Goal: Communication & Community: Share content

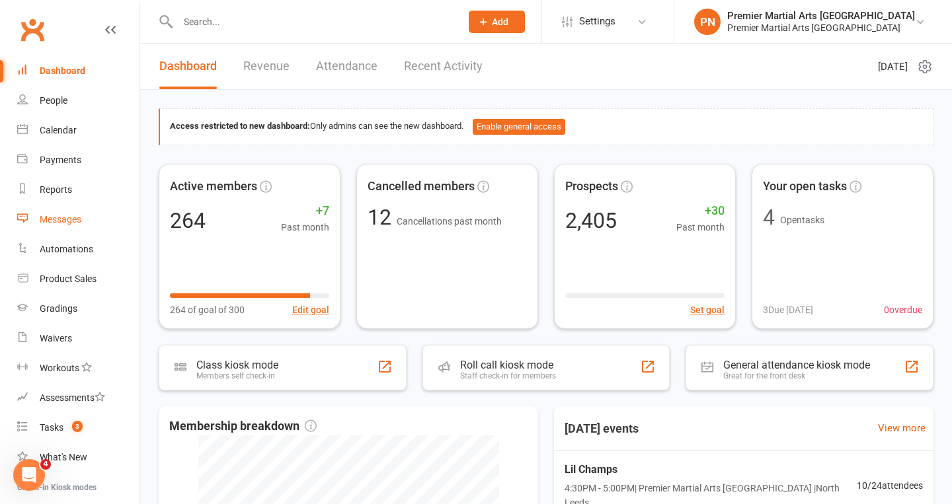
click at [56, 219] on div "Messages" at bounding box center [61, 219] width 42 height 11
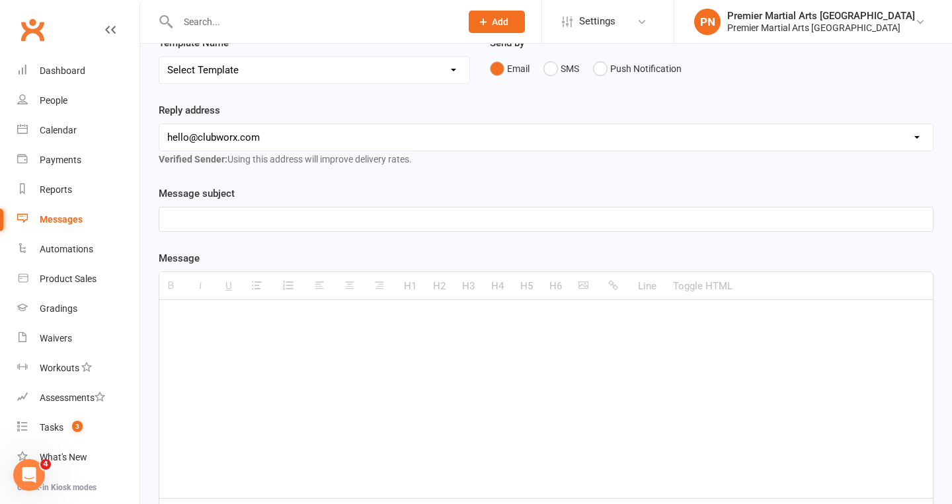
scroll to position [153, 0]
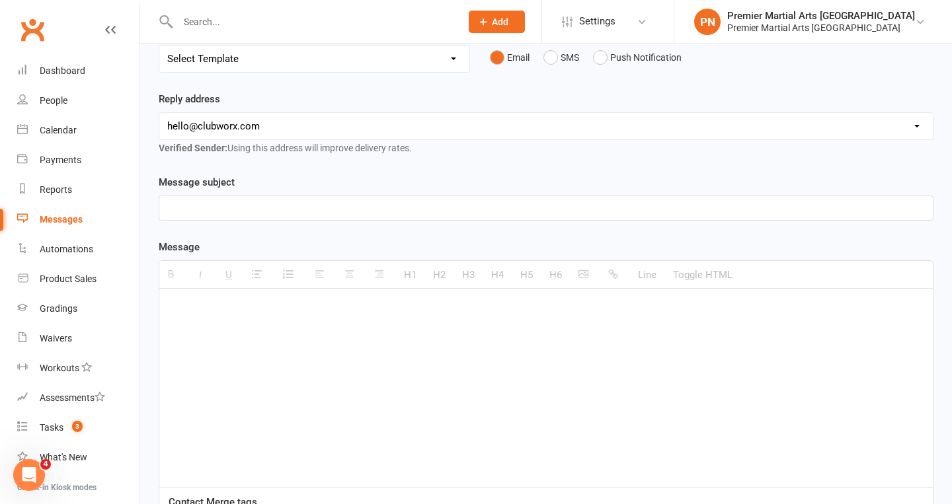
click at [219, 315] on p at bounding box center [545, 309] width 757 height 16
paste div
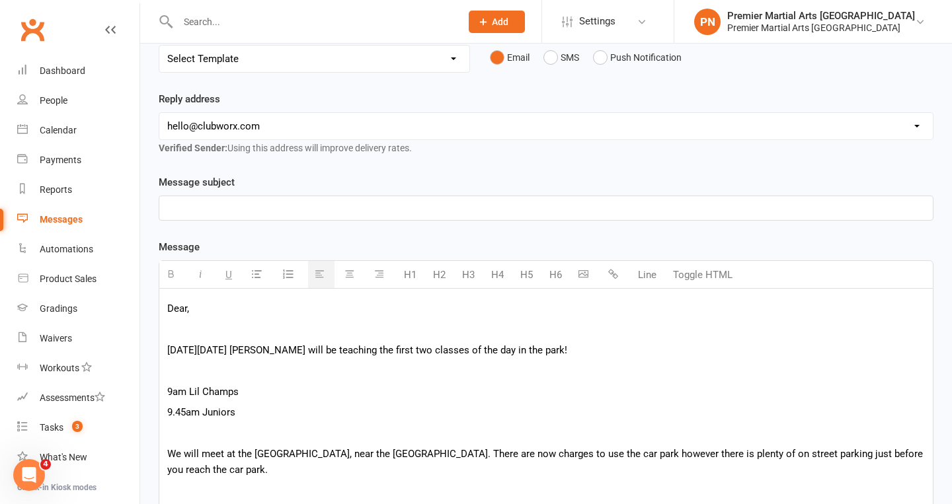
click at [256, 315] on p "Dear," at bounding box center [545, 309] width 757 height 16
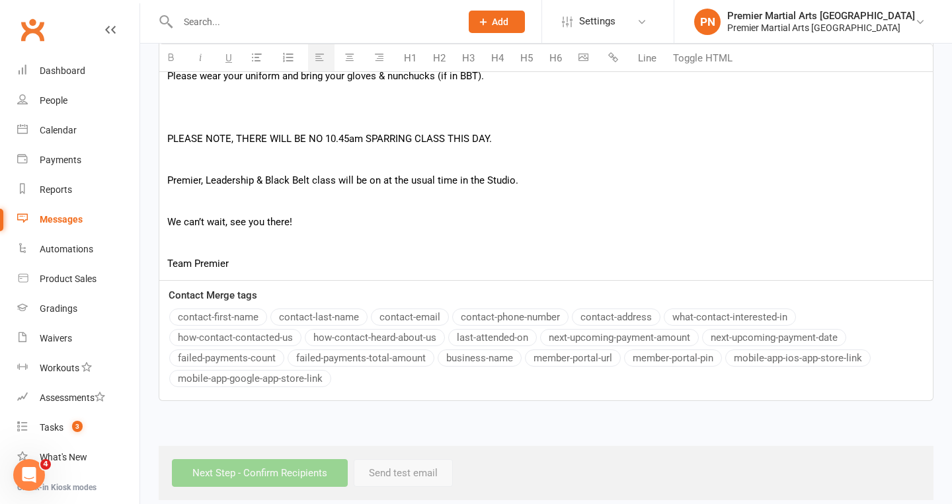
scroll to position [646, 0]
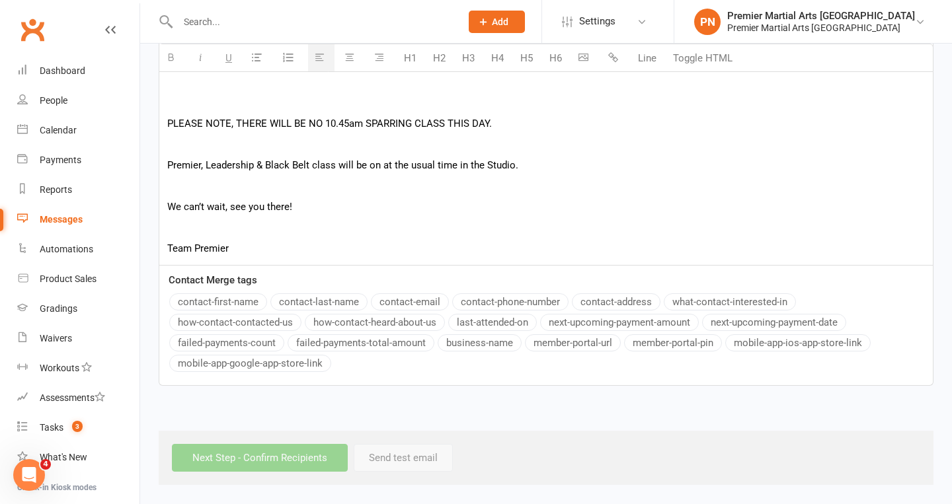
click at [236, 299] on button "contact-first-name" at bounding box center [218, 301] width 98 height 17
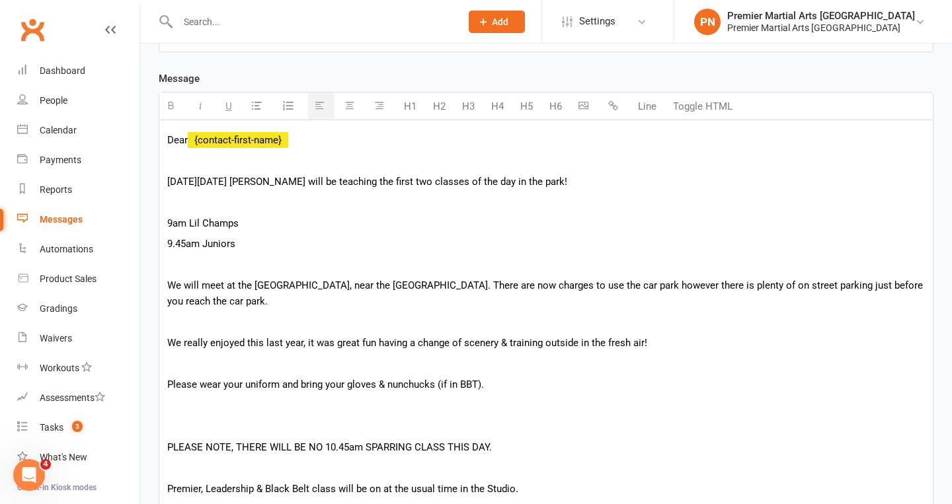
scroll to position [321, 0]
drag, startPoint x: 255, startPoint y: 285, endPoint x: 393, endPoint y: 286, distance: 138.1
click at [393, 286] on p "We will meet at the [GEOGRAPHIC_DATA], near the [GEOGRAPHIC_DATA]. There are no…" at bounding box center [545, 294] width 757 height 32
click at [173, 106] on icon "button" at bounding box center [171, 106] width 10 height 10
click at [398, 327] on p at bounding box center [545, 323] width 757 height 16
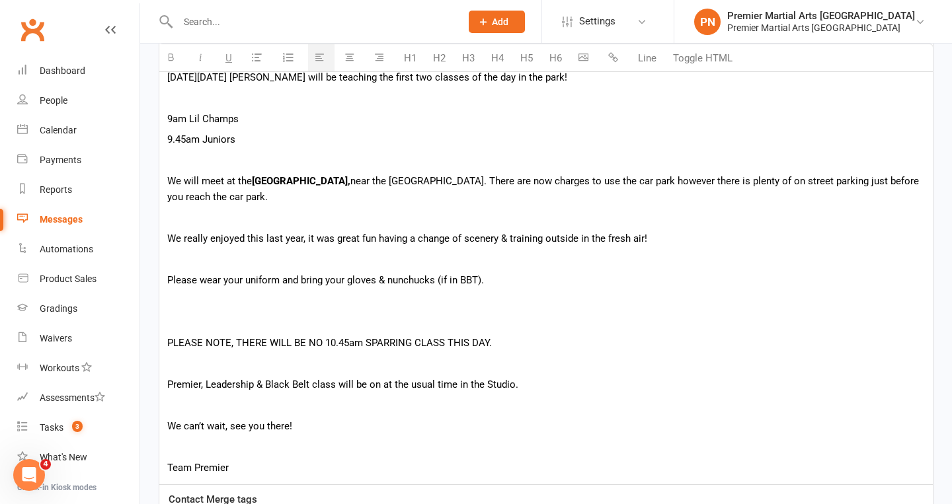
scroll to position [428, 0]
click at [396, 321] on p at bounding box center [545, 321] width 757 height 16
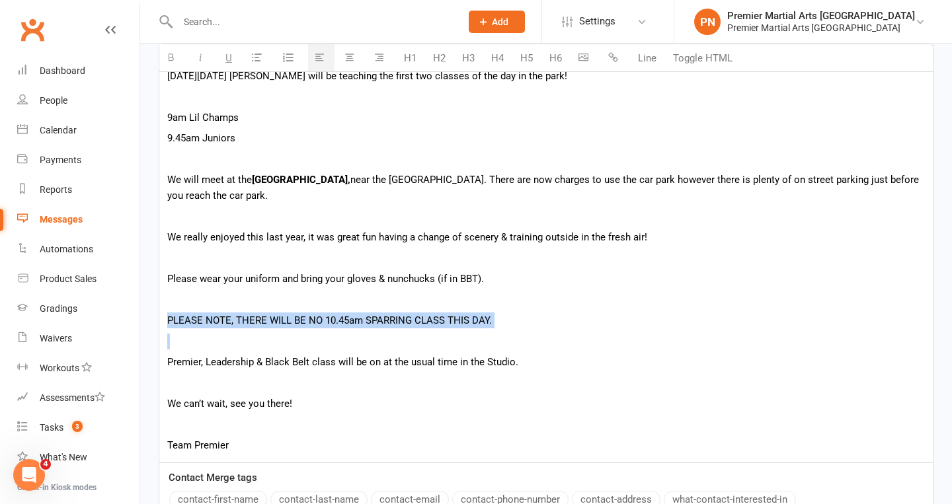
drag, startPoint x: 167, startPoint y: 317, endPoint x: 468, endPoint y: 329, distance: 301.7
click at [468, 329] on div "Dear {contact-first-name} [DATE][DATE] [PERSON_NAME] will be teaching the first…" at bounding box center [545, 239] width 773 height 448
click at [170, 59] on icon "button" at bounding box center [171, 57] width 10 height 10
click at [198, 52] on icon "button" at bounding box center [201, 57] width 10 height 10
click at [414, 332] on div "Dear {contact-first-name} [DATE][DATE] [PERSON_NAME] will be teaching the first…" at bounding box center [545, 239] width 773 height 448
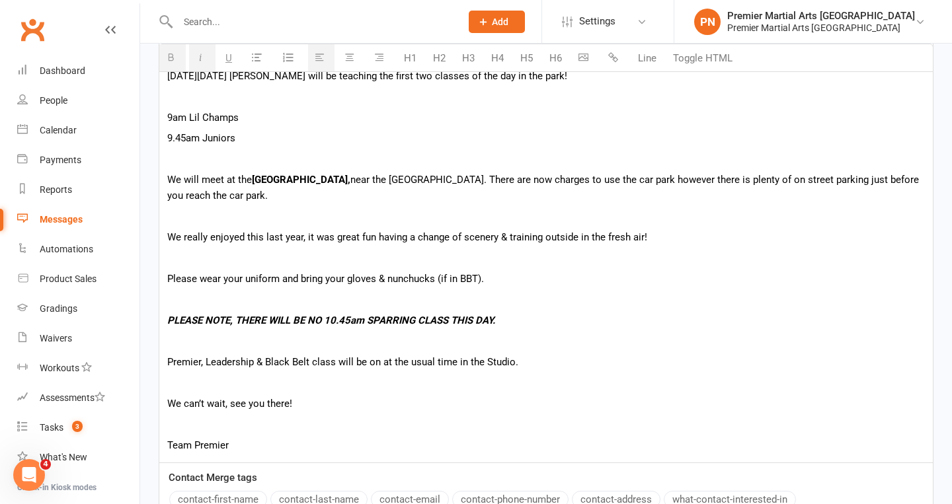
click at [315, 449] on p "Team Premier" at bounding box center [545, 446] width 757 height 16
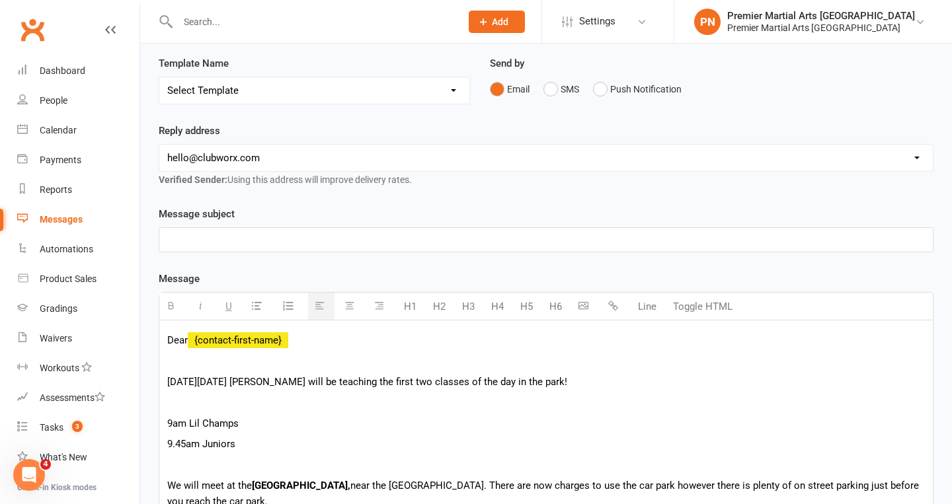
scroll to position [100, 0]
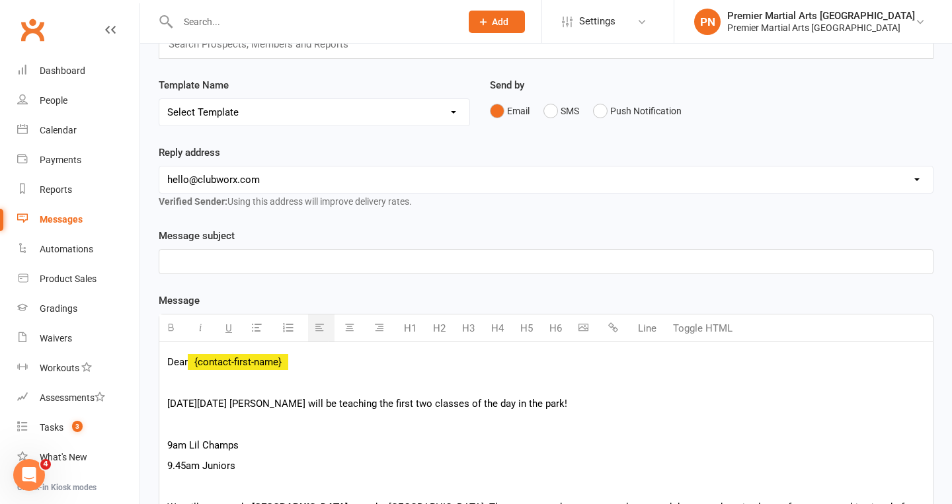
click at [523, 256] on p at bounding box center [545, 262] width 757 height 16
click at [448, 182] on select "[EMAIL_ADDRESS][DOMAIN_NAME] [EMAIL_ADDRESS][DOMAIN_NAME] [EMAIL_ADDRESS][DOMAI…" at bounding box center [545, 180] width 773 height 26
select select "1"
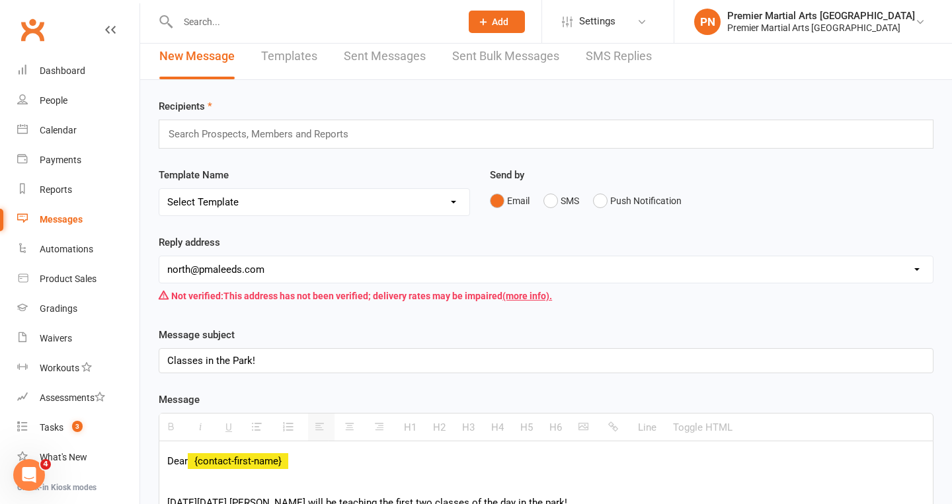
scroll to position [0, 0]
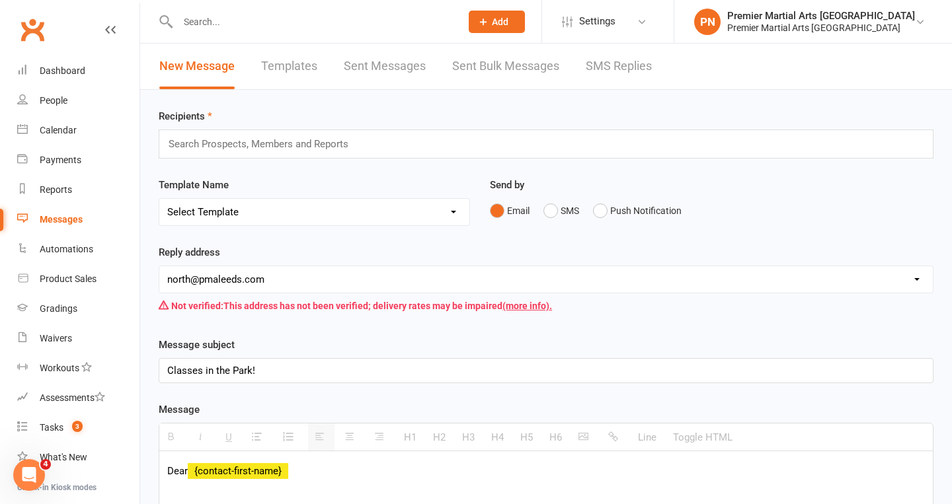
click at [253, 140] on input "text" at bounding box center [264, 143] width 194 height 17
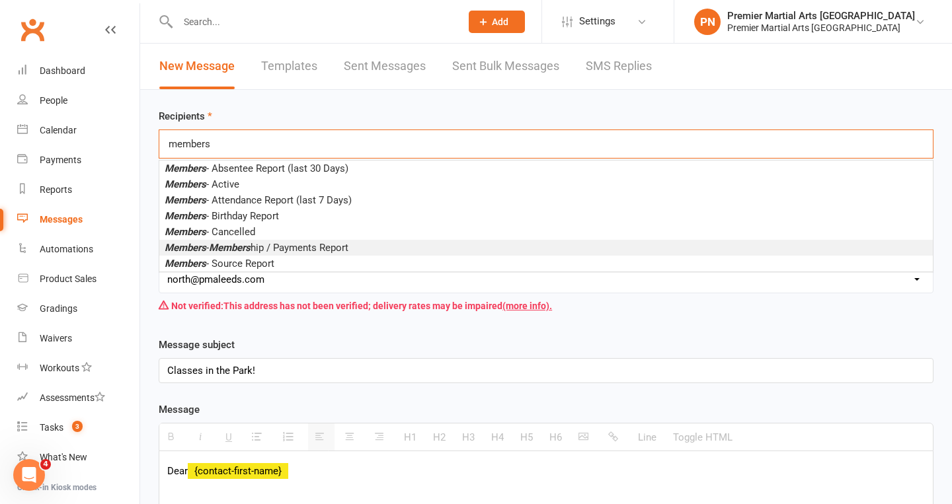
type input "members"
click at [211, 243] on span "Members - Members hip / Payments Report" at bounding box center [257, 248] width 184 height 12
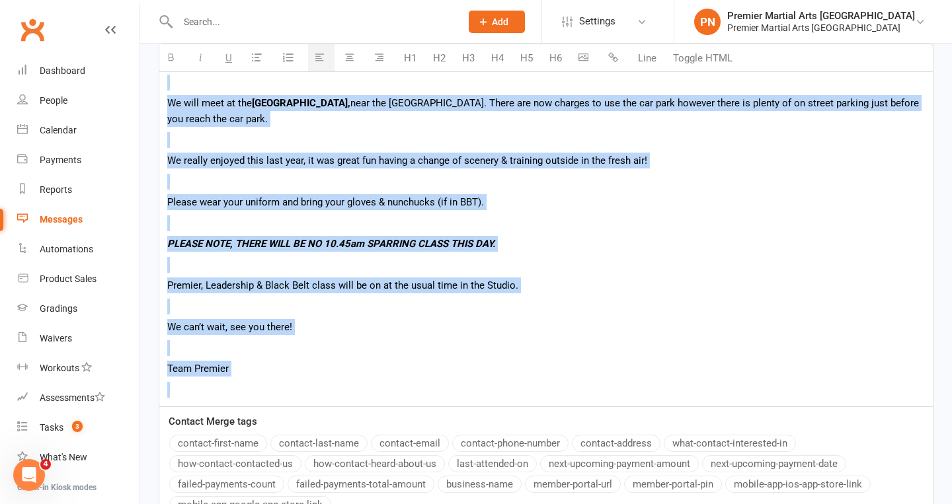
scroll to position [659, 0]
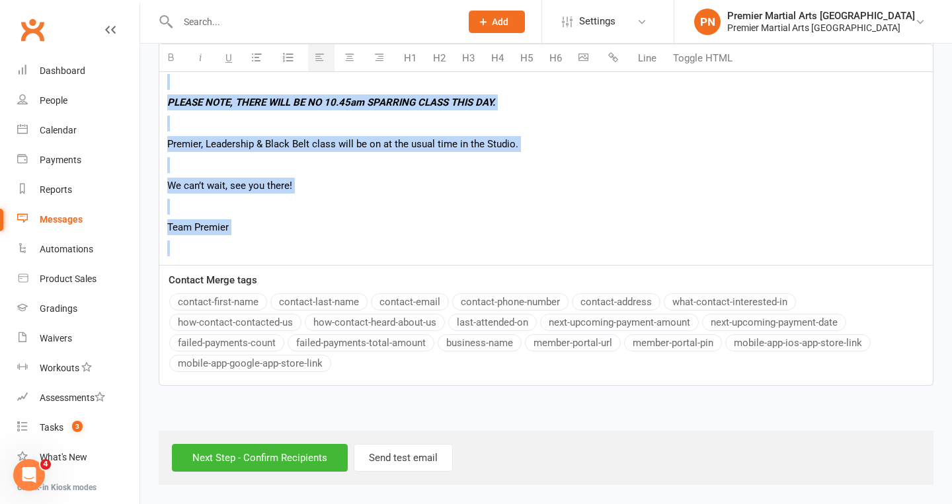
drag, startPoint x: 169, startPoint y: 82, endPoint x: 475, endPoint y: 238, distance: 344.1
click at [475, 238] on div "Dear {contact-first-name} [DATE][DATE] [PERSON_NAME] will be teaching the first…" at bounding box center [545, 30] width 773 height 469
copy div "Dear {contact-first-name} [DATE][DATE] [PERSON_NAME] will be teaching the first…"
click at [280, 233] on p "Team Premier" at bounding box center [545, 227] width 757 height 16
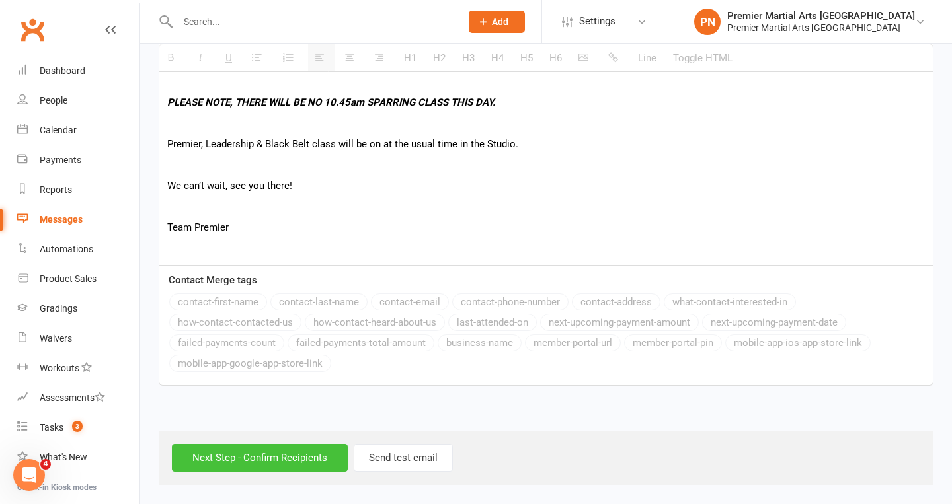
click at [235, 457] on input "Next Step - Confirm Recipients" at bounding box center [260, 458] width 176 height 28
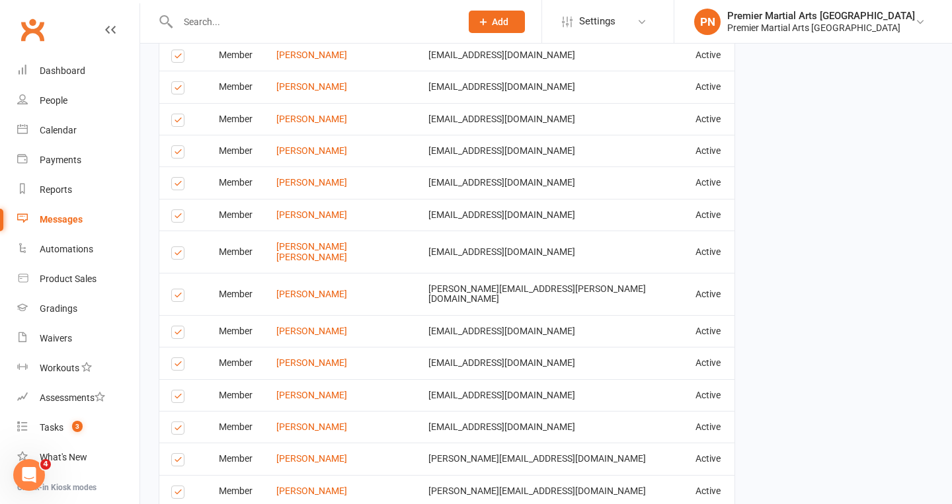
scroll to position [2038, 0]
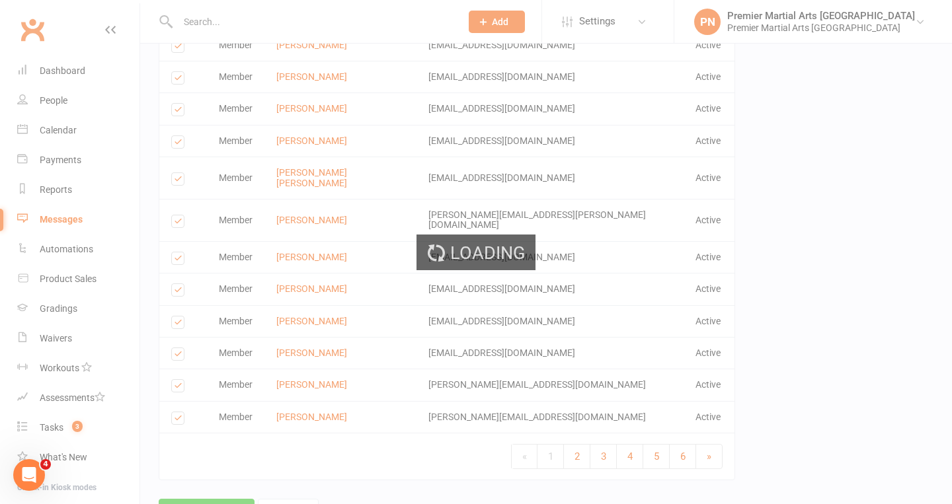
scroll to position [2032, 0]
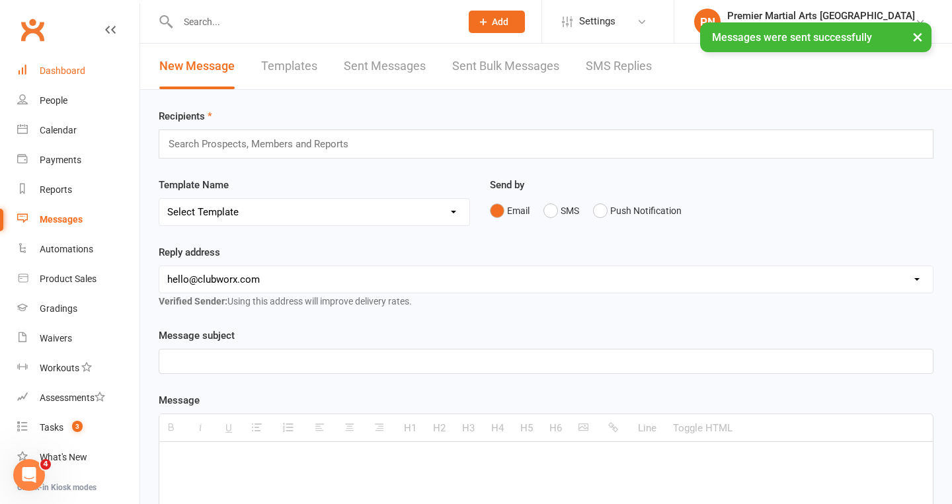
click at [71, 72] on div "Dashboard" at bounding box center [63, 70] width 46 height 11
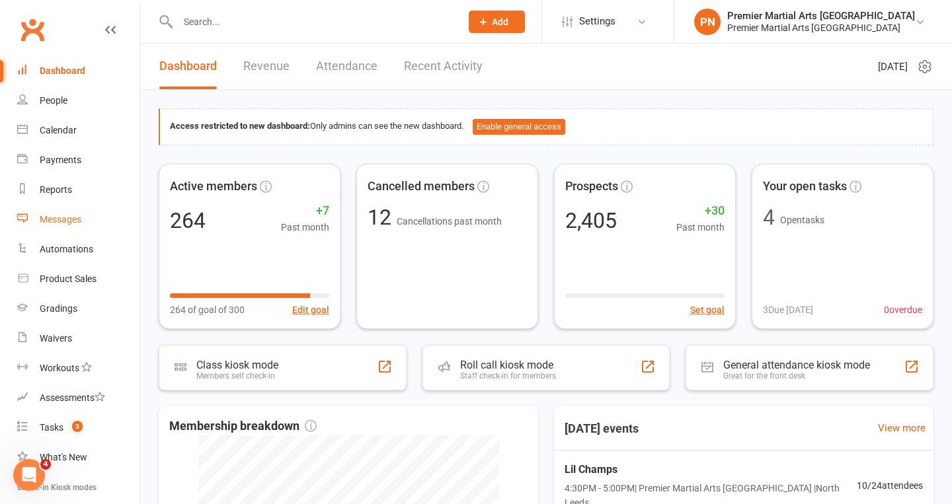
click at [52, 223] on div "Messages" at bounding box center [61, 219] width 42 height 11
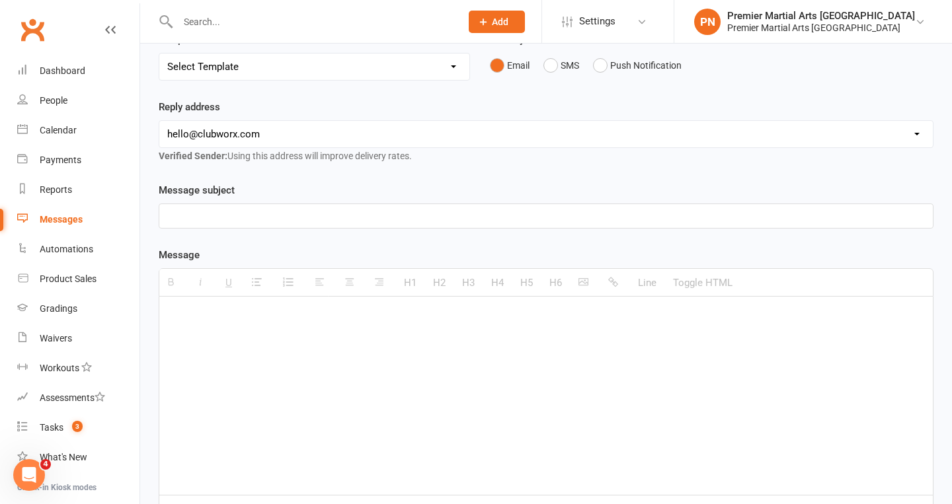
scroll to position [137, 0]
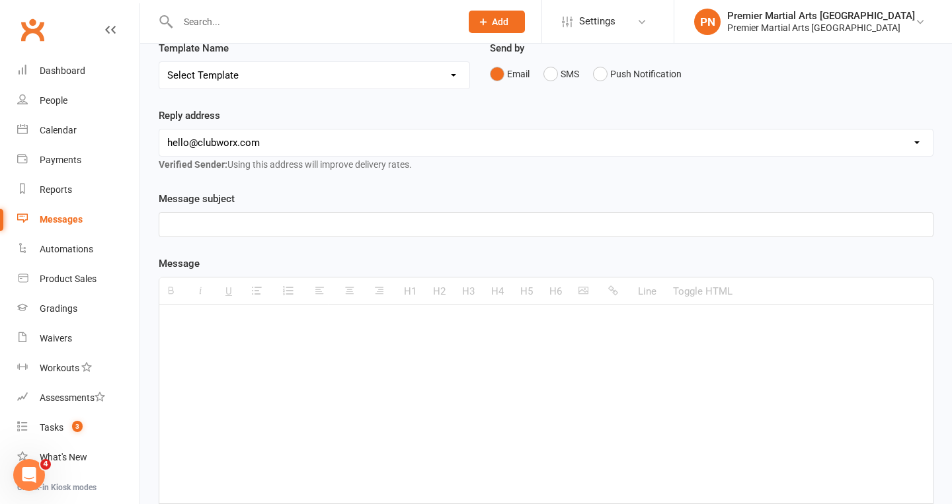
click at [256, 137] on select "[EMAIL_ADDRESS][DOMAIN_NAME] [EMAIL_ADDRESS][DOMAIN_NAME] [EMAIL_ADDRESS][DOMAI…" at bounding box center [545, 143] width 773 height 26
select select "1"
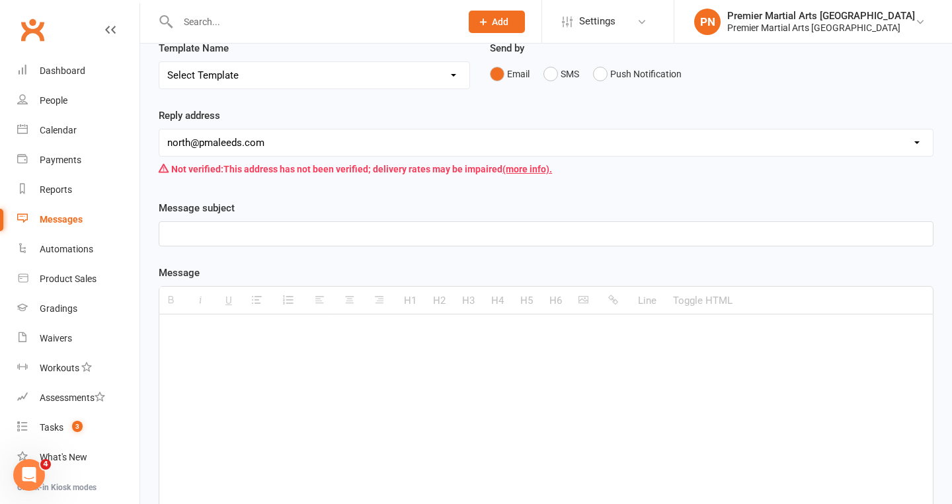
click at [215, 229] on p at bounding box center [545, 234] width 757 height 16
click at [192, 333] on p at bounding box center [545, 335] width 757 height 16
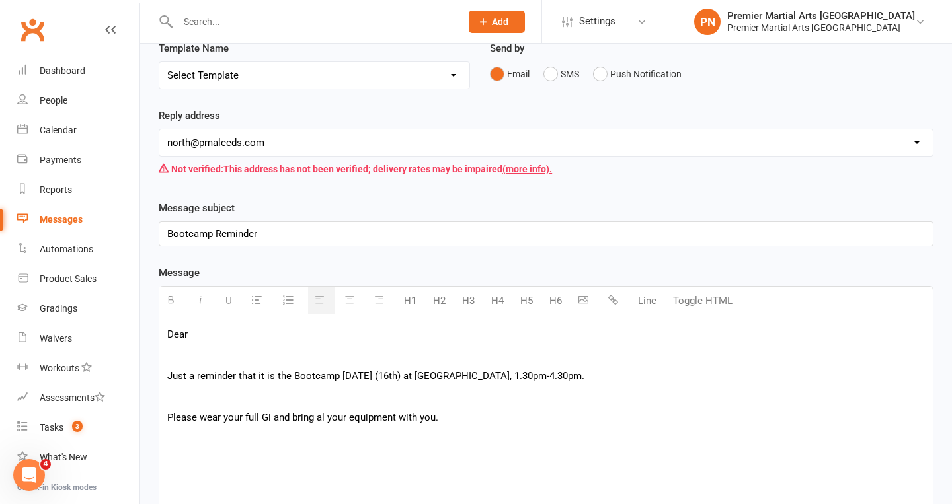
click at [324, 417] on p "Please wear your full Gi and bring al your equipment with you." at bounding box center [545, 418] width 757 height 16
click at [478, 413] on p "Please wear your full Gi and bring all your equipment with you." at bounding box center [545, 418] width 757 height 16
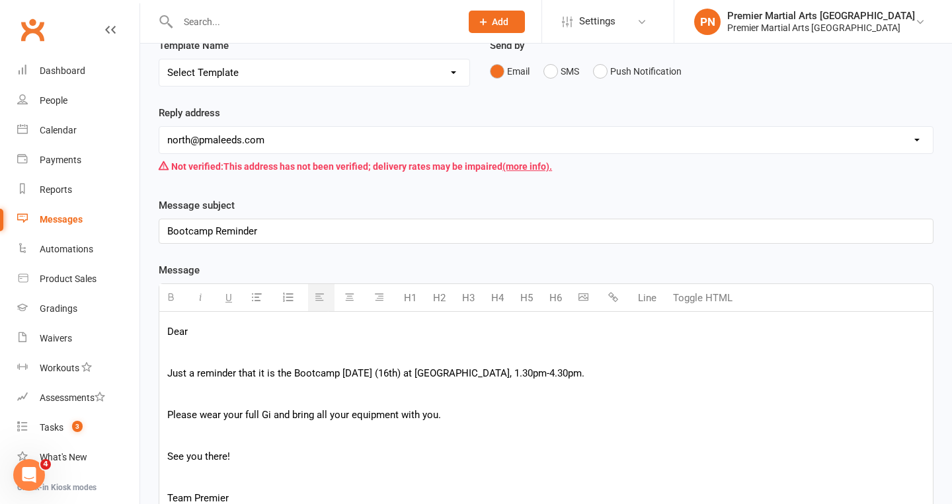
click at [217, 330] on p "Dear" at bounding box center [545, 332] width 757 height 16
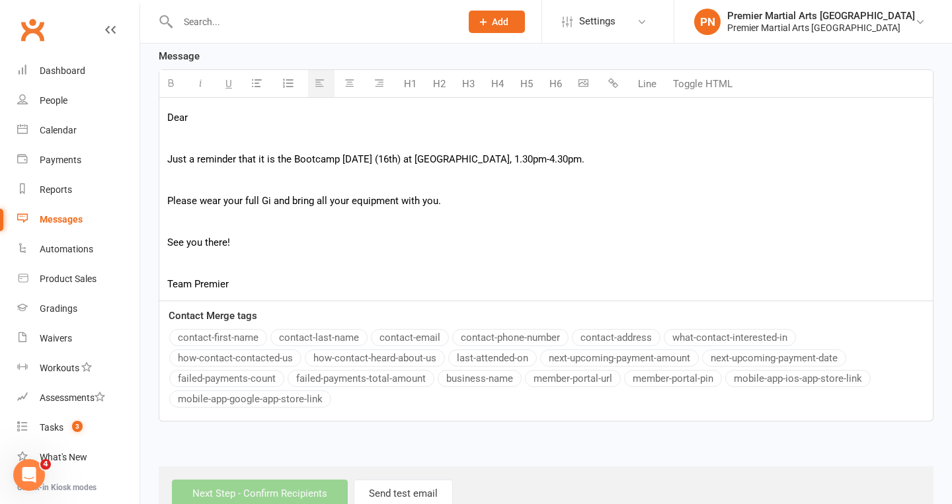
scroll to position [356, 0]
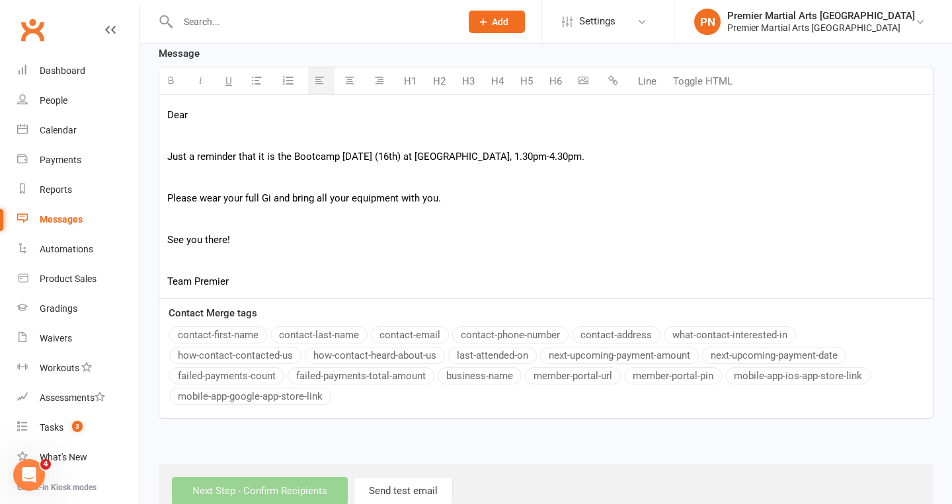
click at [247, 335] on button "contact-first-name" at bounding box center [218, 335] width 98 height 17
click at [417, 170] on p at bounding box center [545, 177] width 757 height 16
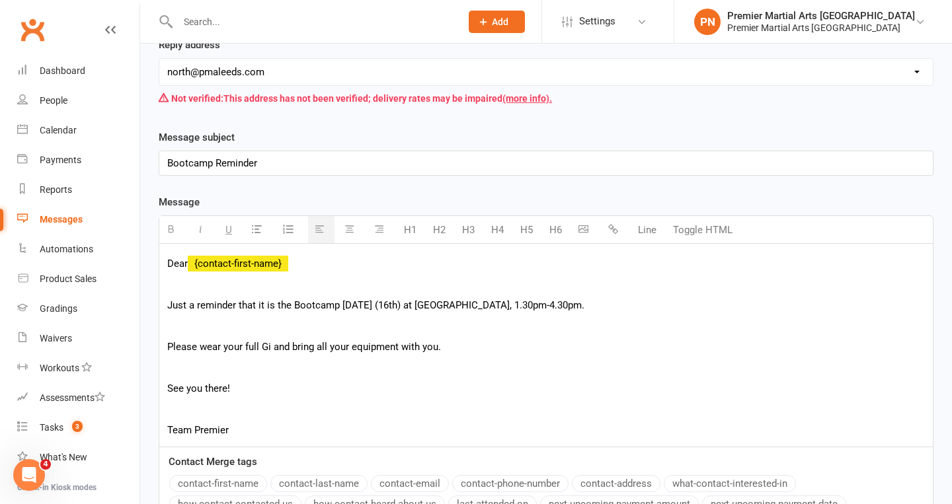
scroll to position [213, 0]
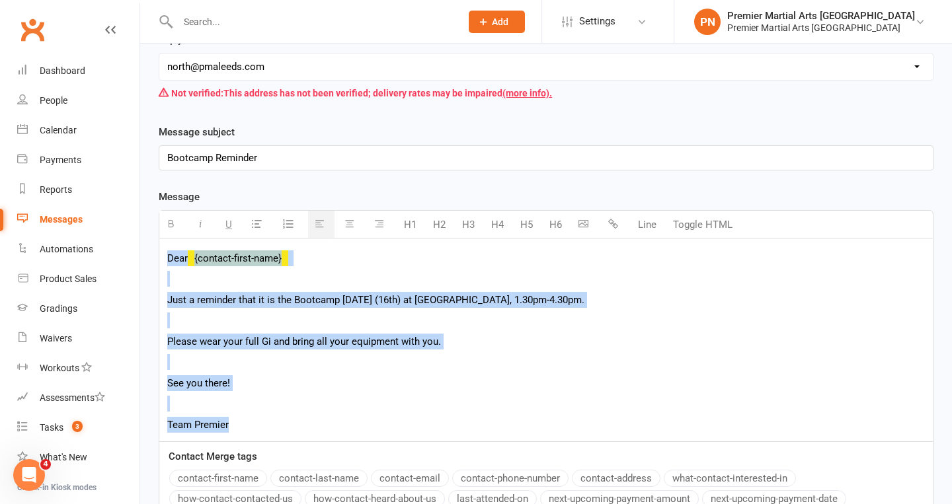
drag, startPoint x: 165, startPoint y: 260, endPoint x: 301, endPoint y: 425, distance: 213.7
click at [301, 425] on div "Dear {contact-first-name} Just a reminder that it is the Bootcamp [DATE] (16th)…" at bounding box center [545, 340] width 773 height 203
copy div "Dear {contact-first-name} Just a reminder that it is the Bootcamp [DATE] (16th)…"
click at [285, 388] on p "See you there!" at bounding box center [545, 383] width 757 height 16
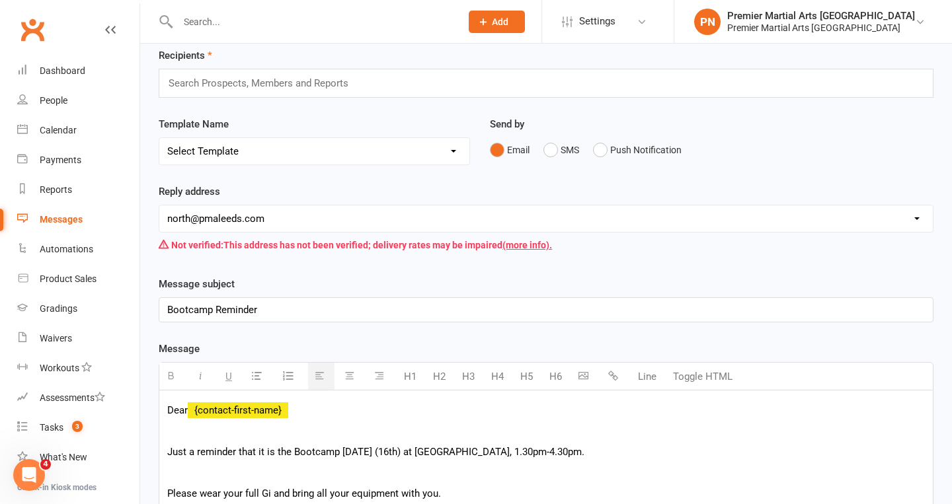
scroll to position [50, 0]
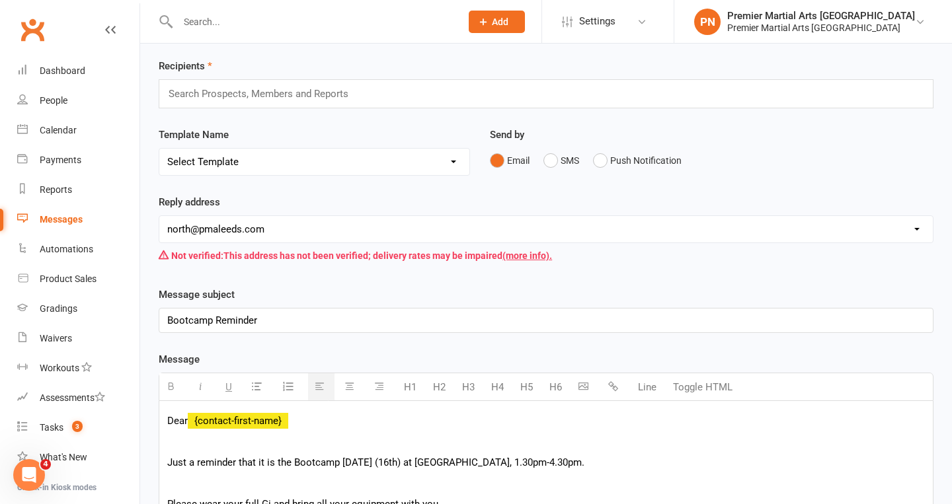
click at [278, 93] on input "text" at bounding box center [264, 93] width 194 height 17
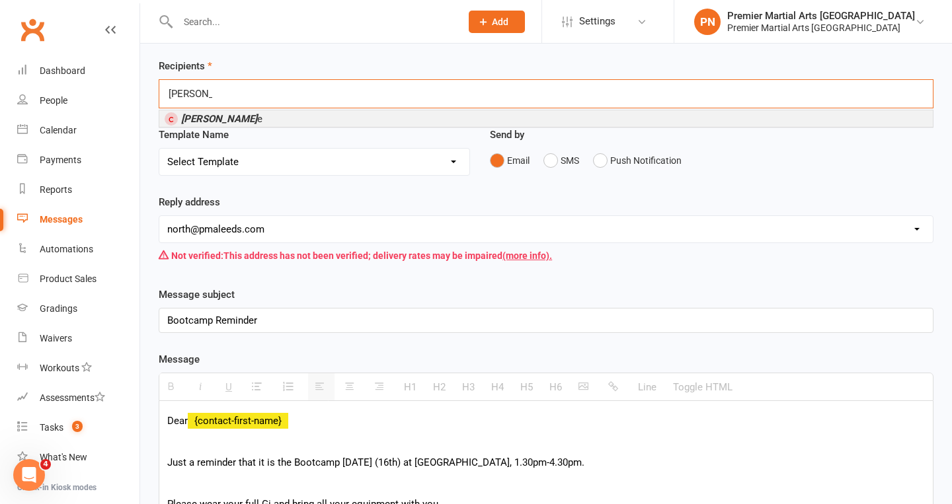
type input "[PERSON_NAME]"
click at [241, 116] on li "[PERSON_NAME] e" at bounding box center [545, 118] width 773 height 17
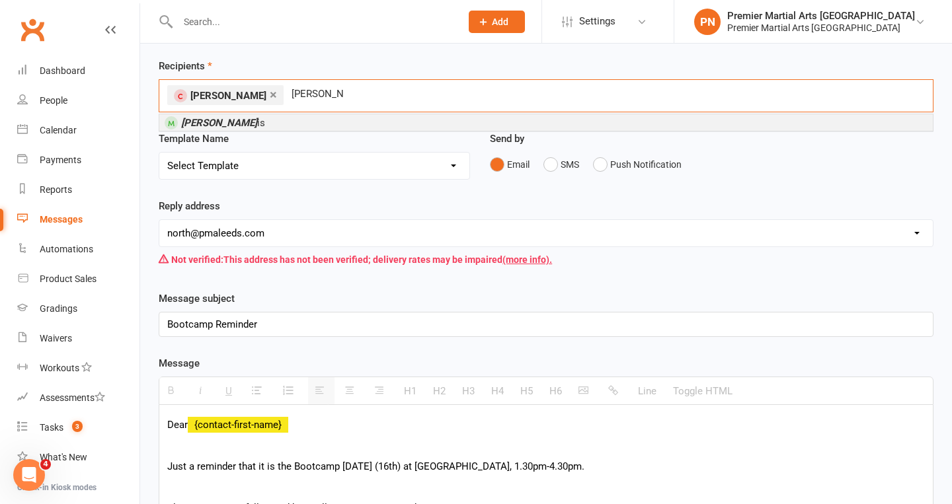
type input "[PERSON_NAME]"
click at [210, 124] on em "[PERSON_NAME]" at bounding box center [219, 123] width 76 height 12
type input "[PERSON_NAME]"
click at [192, 120] on em "[PERSON_NAME]" at bounding box center [219, 123] width 76 height 12
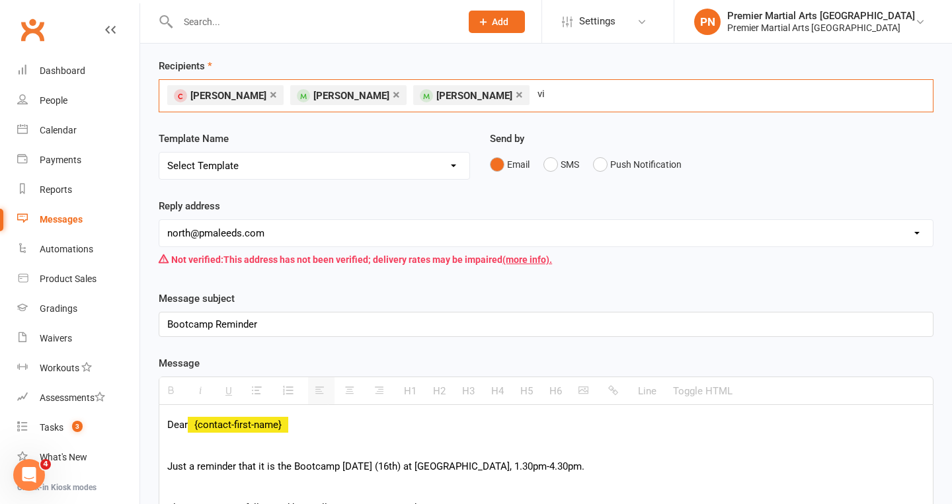
type input "v"
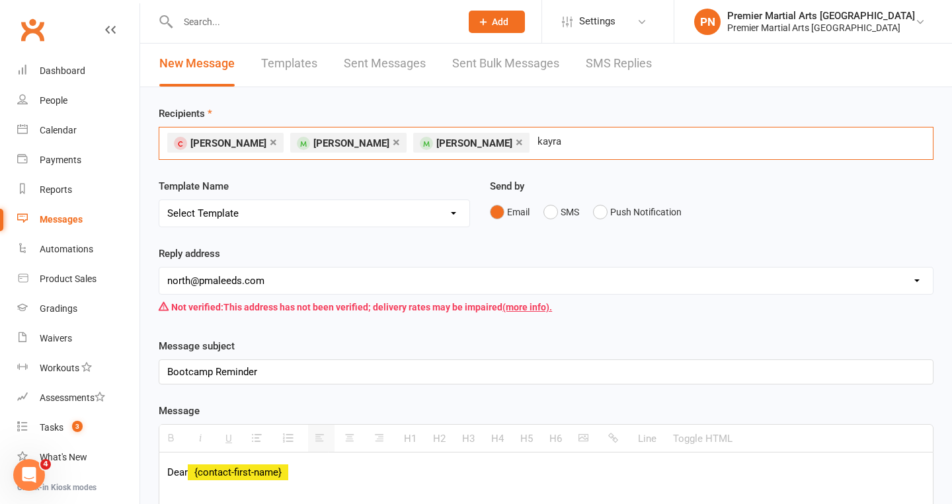
scroll to position [0, 0]
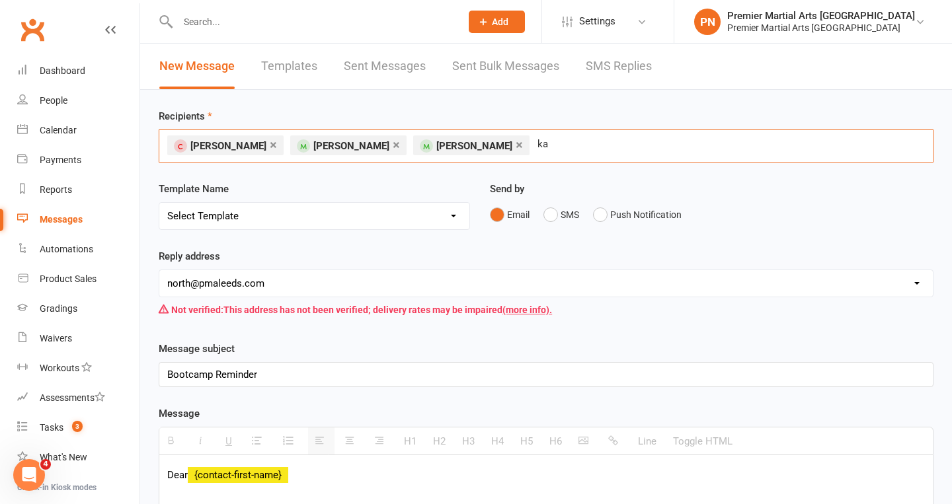
type input "k"
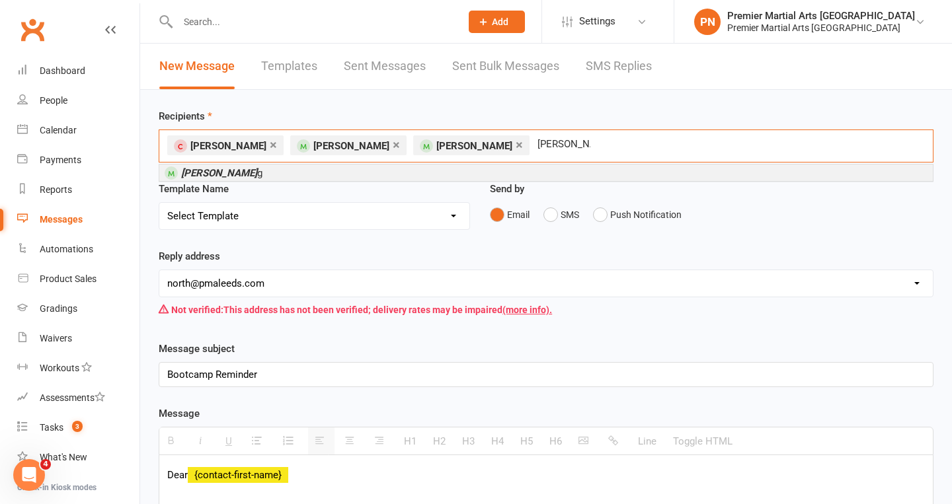
type input "[PERSON_NAME]"
click at [213, 169] on em "[PERSON_NAME]" at bounding box center [219, 173] width 76 height 12
type input "[PERSON_NAME]"
click at [254, 174] on span "[PERSON_NAME] son" at bounding box center [227, 173] width 93 height 12
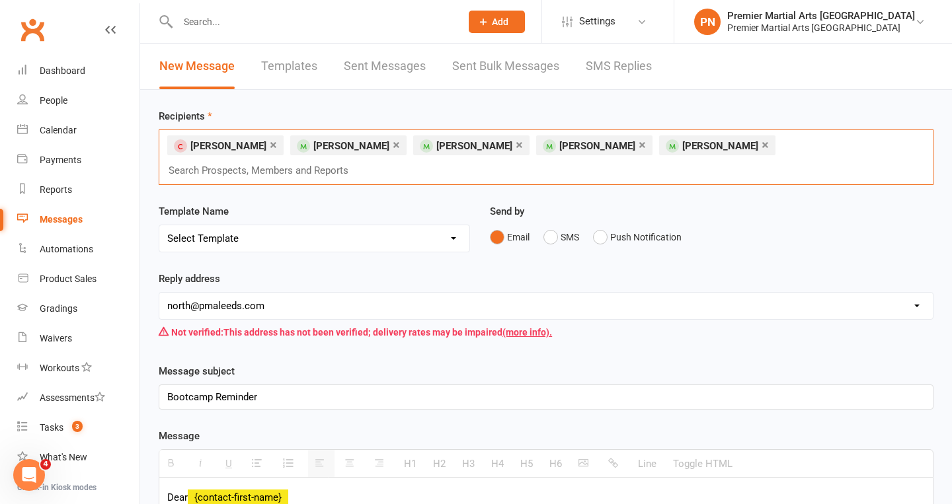
type input "s"
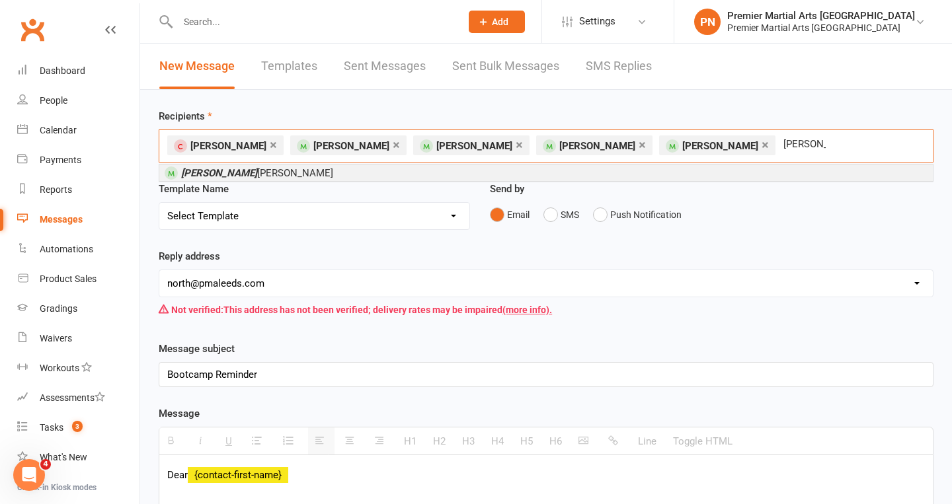
type input "[PERSON_NAME]"
click at [245, 173] on li "[PERSON_NAME]" at bounding box center [545, 173] width 773 height 17
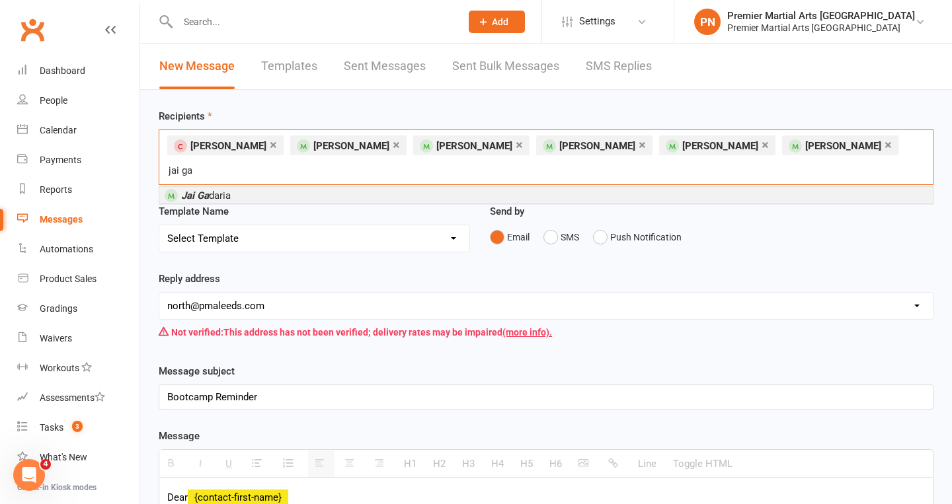
type input "jai ga"
click at [221, 190] on span "Jai Ga daria" at bounding box center [206, 196] width 50 height 12
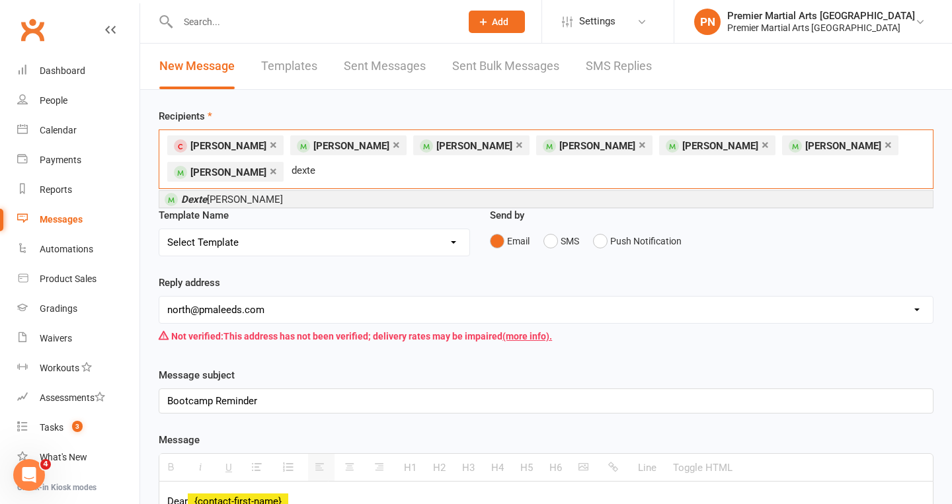
type input "dexte"
click at [178, 194] on span "[PERSON_NAME]" at bounding box center [224, 199] width 118 height 12
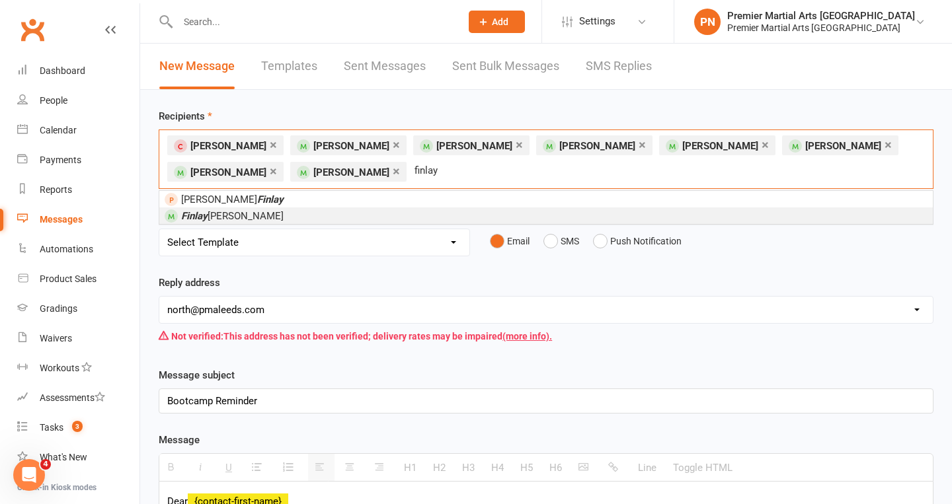
type input "finlay"
click at [190, 213] on em "Finlay" at bounding box center [194, 216] width 26 height 12
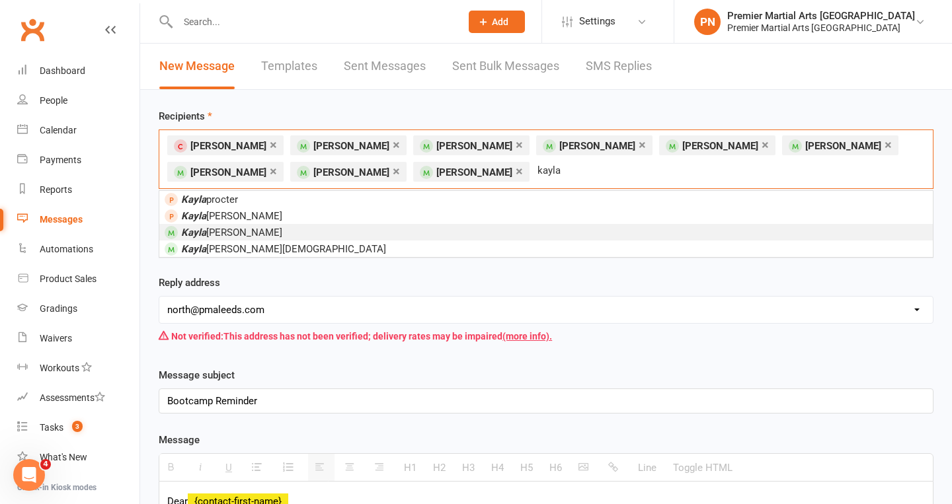
type input "kayla"
click at [184, 228] on em "Kayla" at bounding box center [193, 233] width 25 height 12
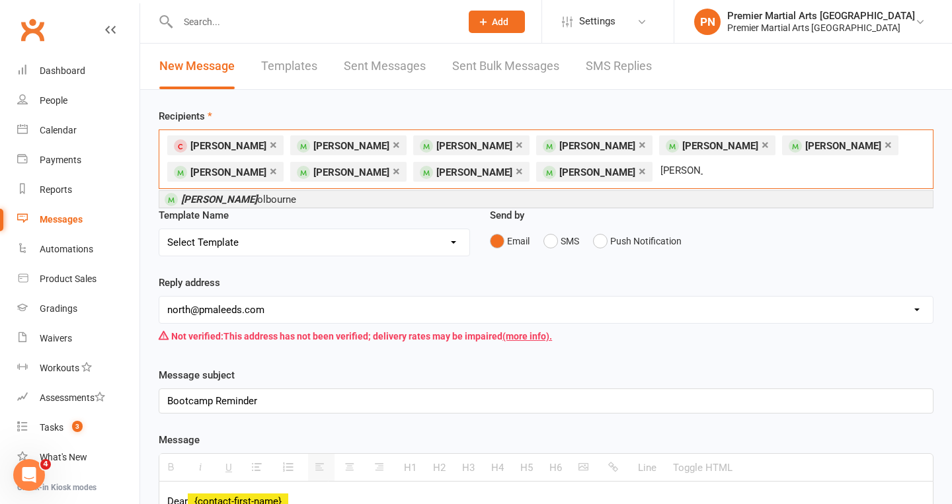
type input "[PERSON_NAME]"
click at [182, 198] on em "[PERSON_NAME]" at bounding box center [219, 200] width 76 height 12
type input "esmae"
click at [169, 195] on span at bounding box center [171, 199] width 13 height 13
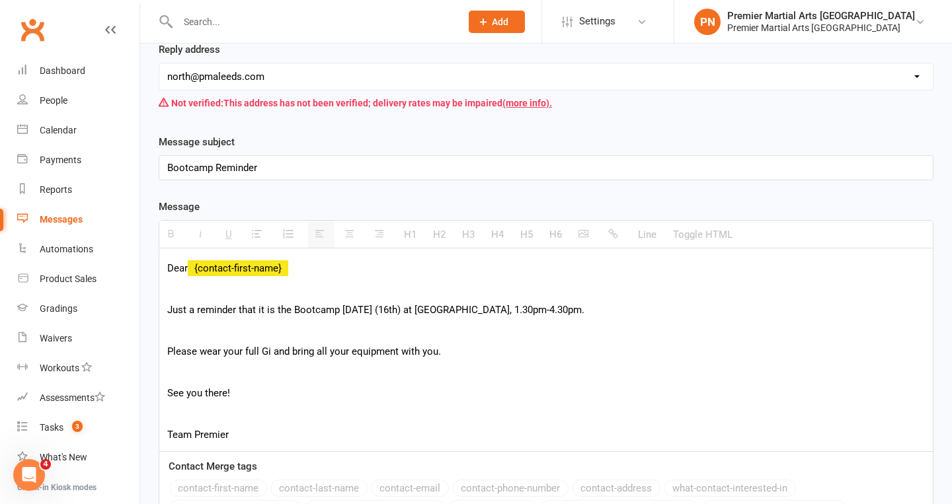
scroll to position [305, 0]
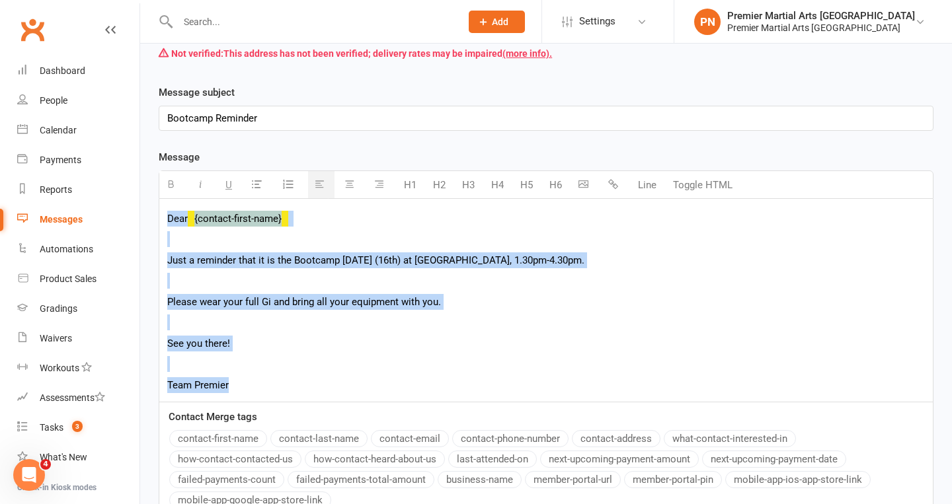
drag, startPoint x: 168, startPoint y: 196, endPoint x: 356, endPoint y: 372, distance: 257.6
click at [356, 372] on div "Dear {contact-first-name} Just a reminder that it is the Bootcamp [DATE] (16th)…" at bounding box center [545, 300] width 773 height 203
copy div "Dear {contact-first-name} Just a reminder that it is the Bootcamp [DATE] (16th)…"
click at [251, 356] on p at bounding box center [545, 364] width 757 height 16
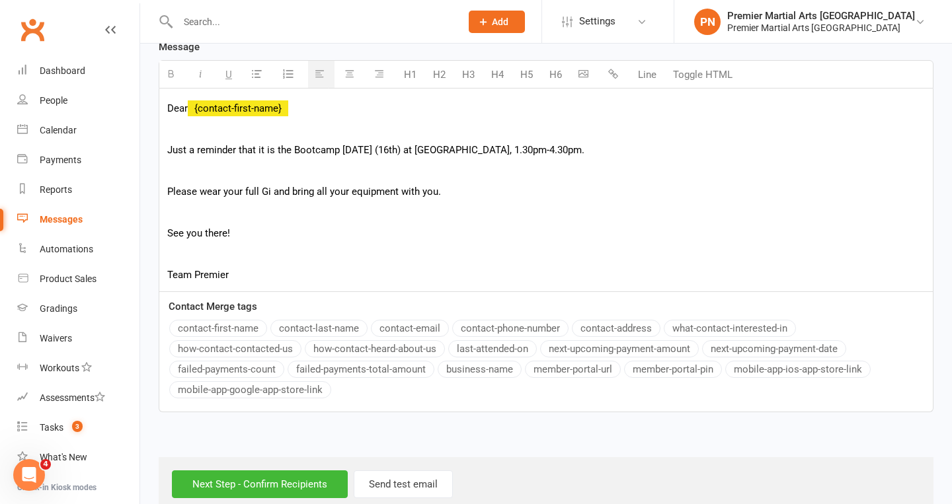
scroll to position [420, 0]
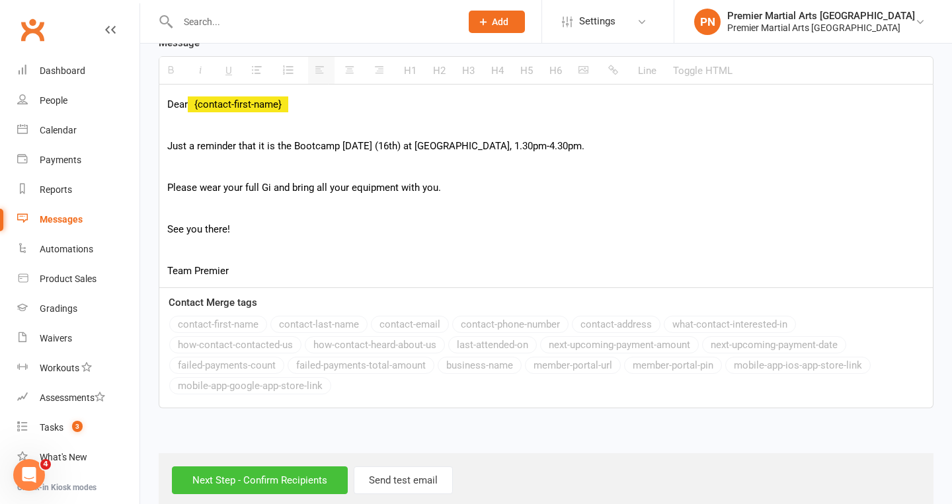
click at [218, 467] on input "Next Step - Confirm Recipients" at bounding box center [260, 481] width 176 height 28
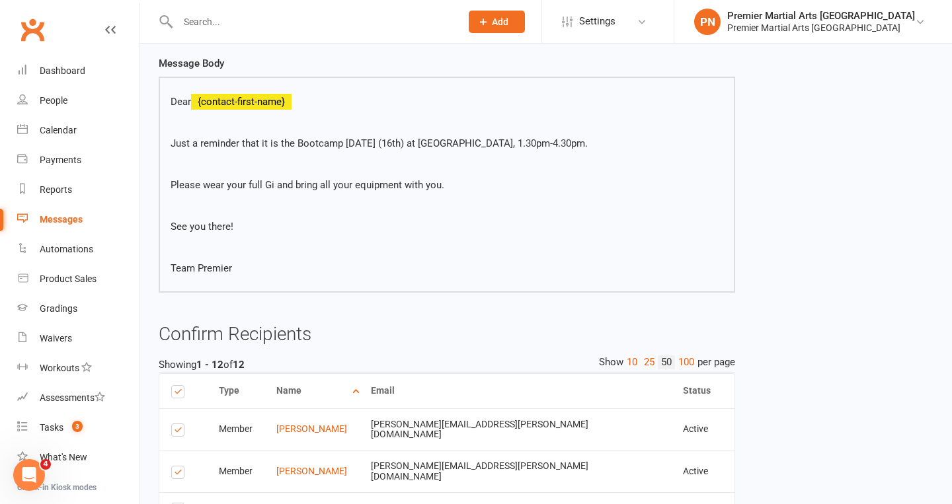
scroll to position [543, 0]
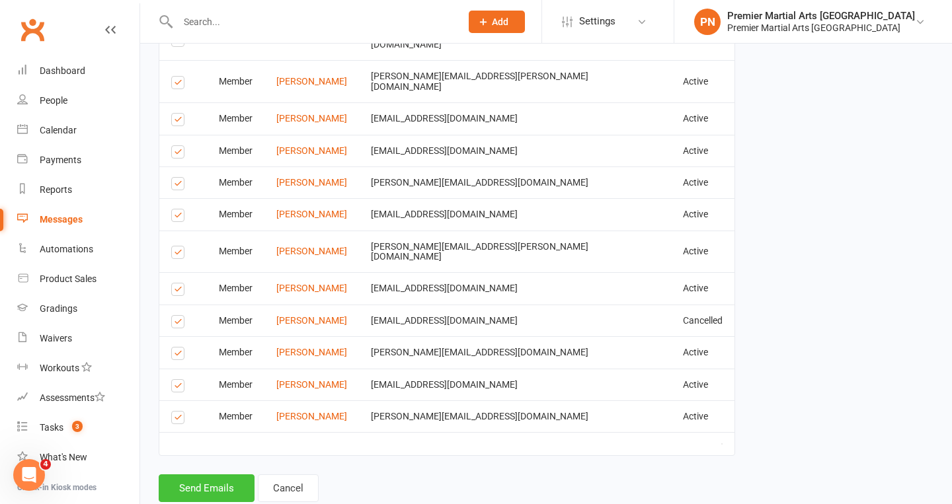
click at [199, 475] on button "Send Emails" at bounding box center [207, 489] width 96 height 28
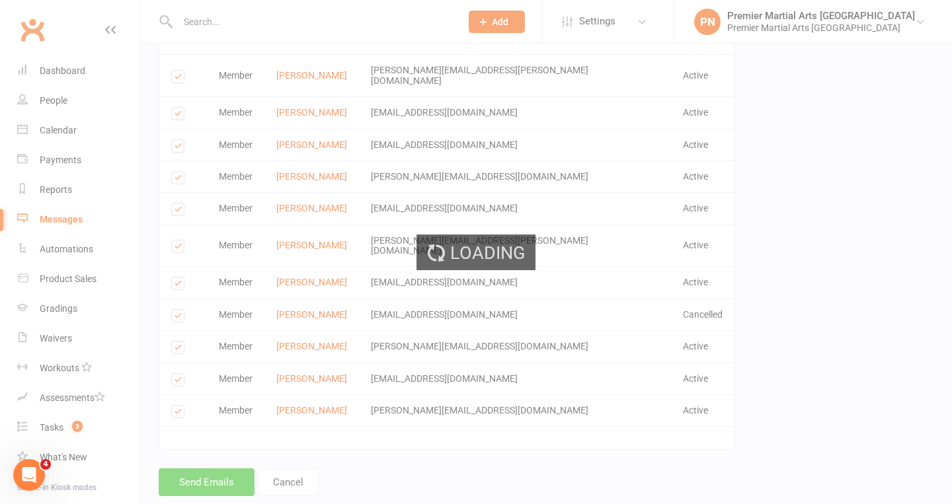
scroll to position [537, 0]
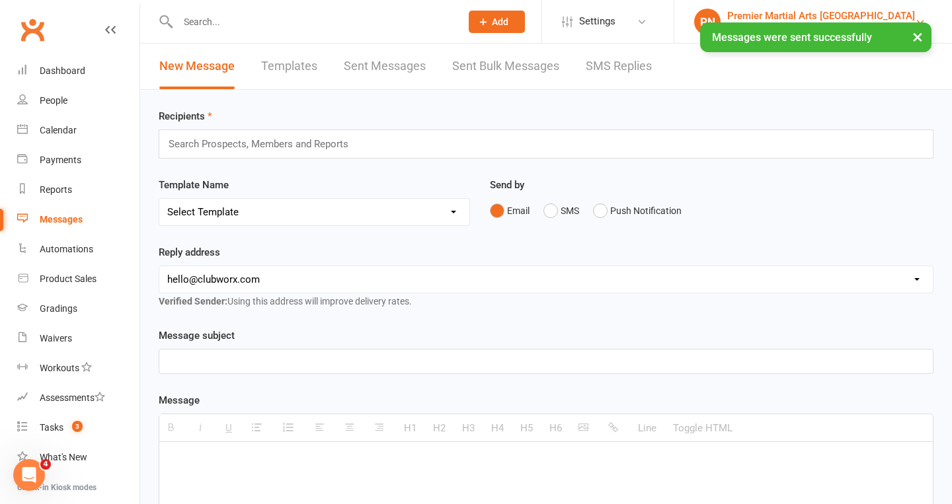
click at [804, 11] on div "Premier Martial Arts [GEOGRAPHIC_DATA]" at bounding box center [821, 16] width 188 height 12
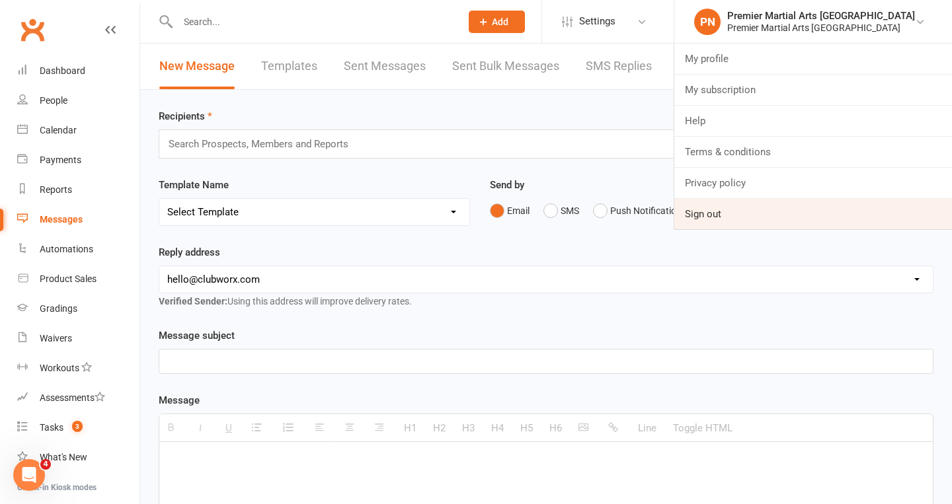
click at [735, 215] on link "Sign out" at bounding box center [813, 214] width 278 height 30
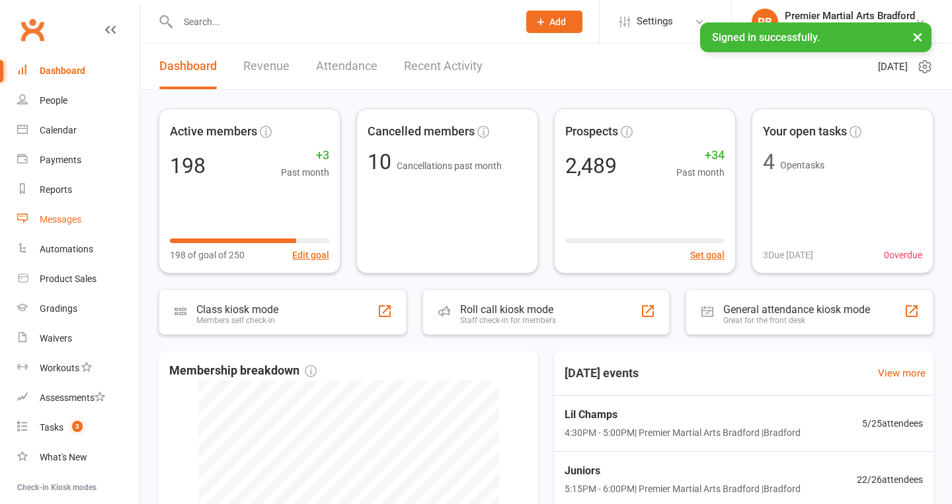
click at [56, 215] on div "Messages" at bounding box center [61, 219] width 42 height 11
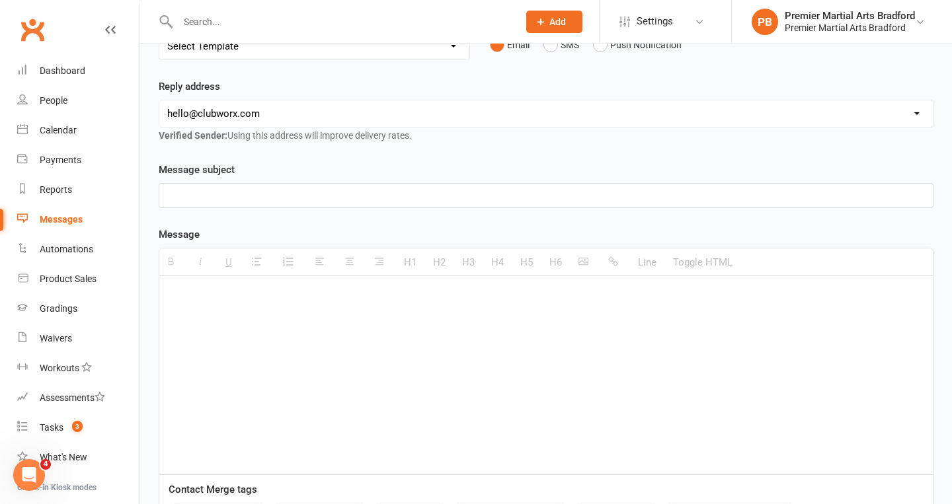
scroll to position [260, 0]
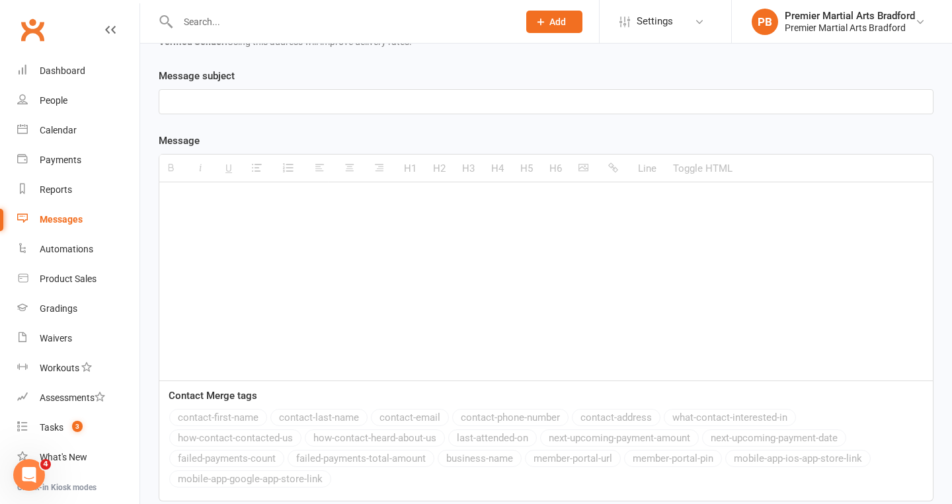
click at [241, 200] on p at bounding box center [545, 202] width 757 height 16
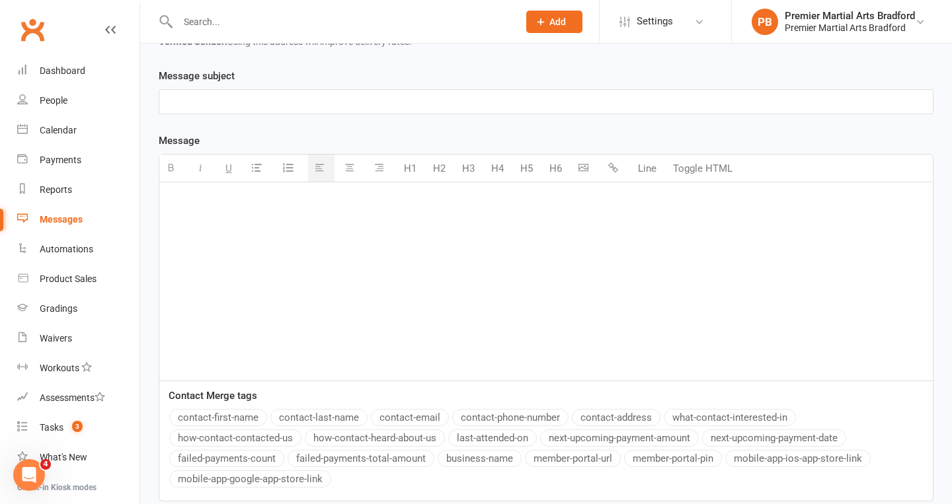
paste div
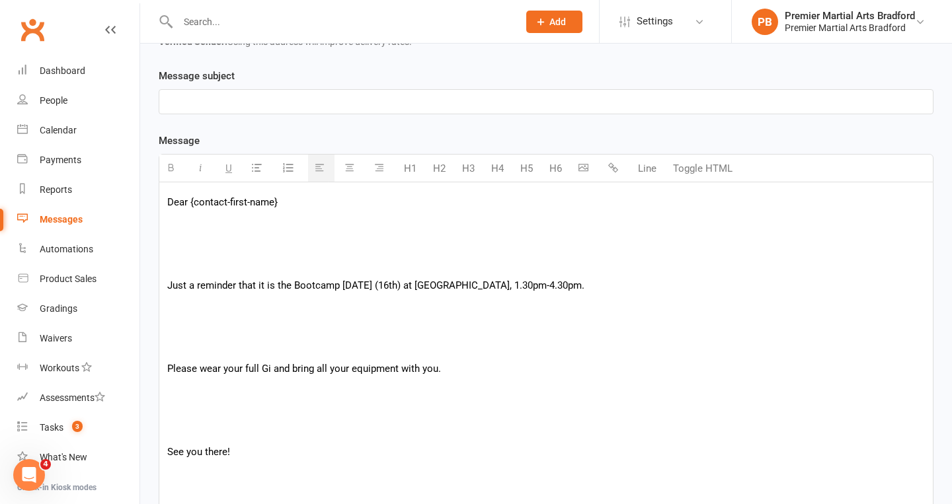
click at [201, 266] on p at bounding box center [545, 264] width 757 height 16
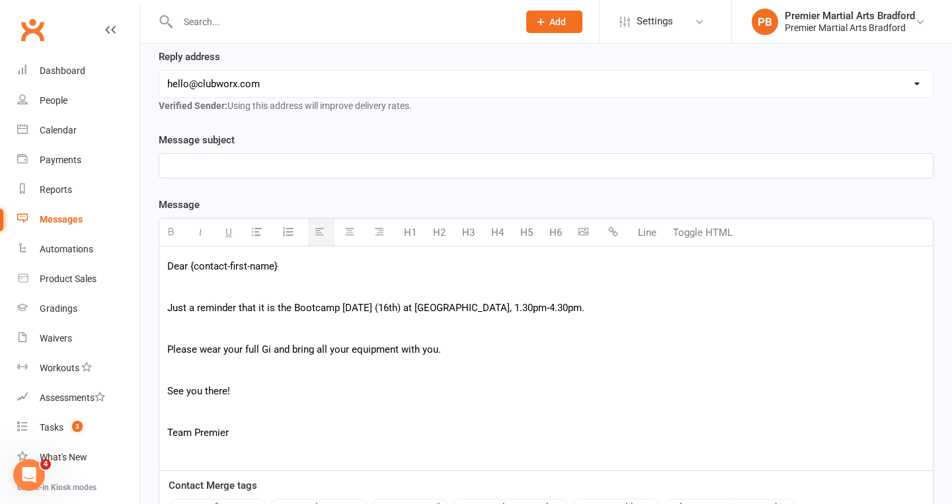
scroll to position [194, 0]
drag, startPoint x: 190, startPoint y: 267, endPoint x: 294, endPoint y: 274, distance: 104.0
click at [294, 274] on p "Dear {contact-first-name}" at bounding box center [545, 268] width 757 height 16
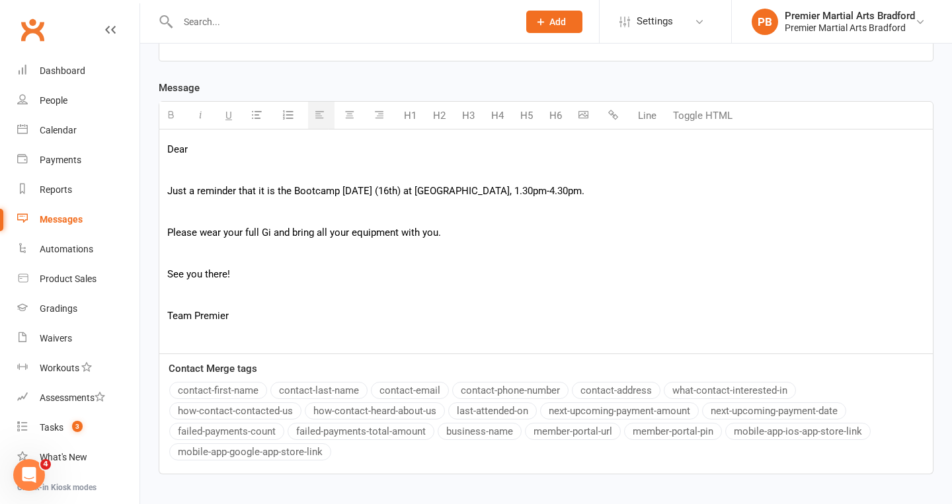
scroll to position [325, 0]
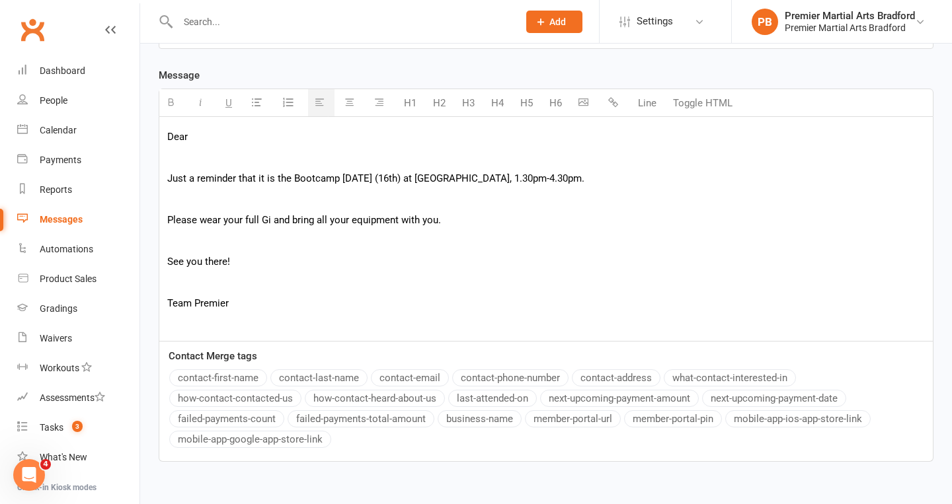
click at [235, 379] on button "contact-first-name" at bounding box center [218, 377] width 98 height 17
click at [371, 281] on p at bounding box center [545, 282] width 757 height 16
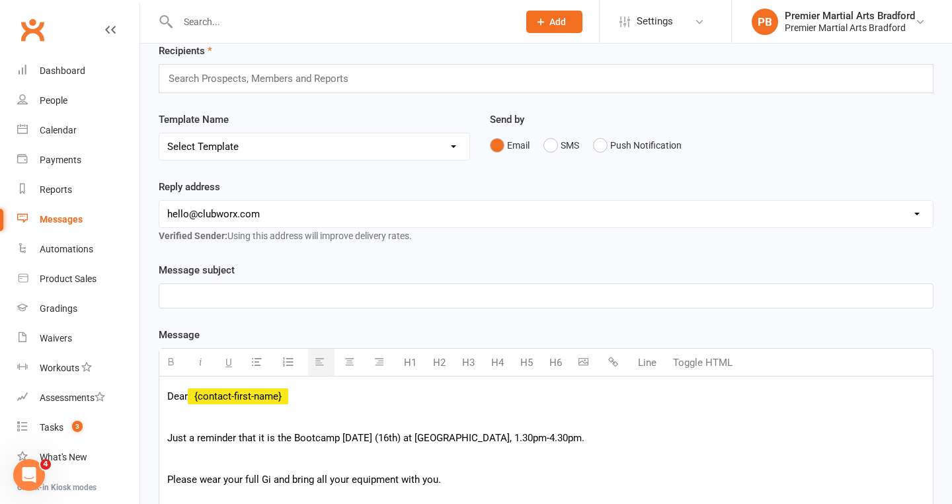
scroll to position [51, 0]
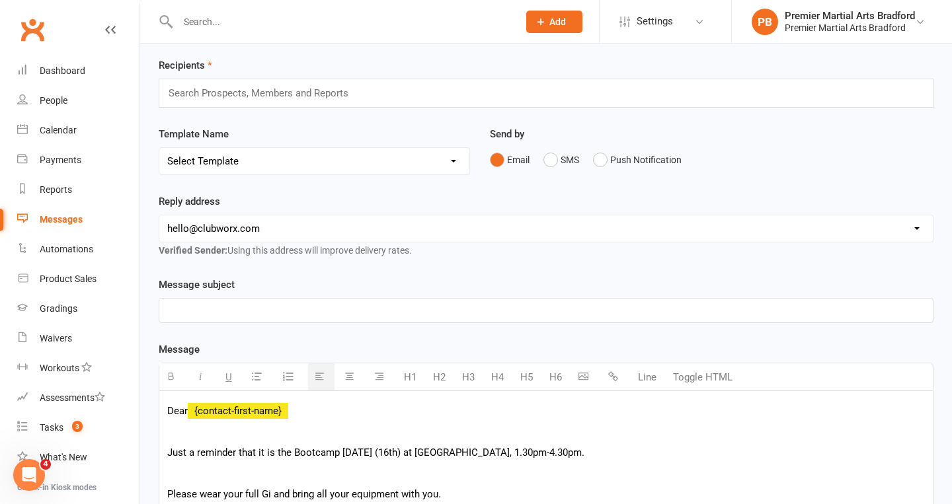
click at [368, 226] on select "hello@clubworx.com bradford@pmaleeds.com" at bounding box center [545, 228] width 773 height 26
select select "1"
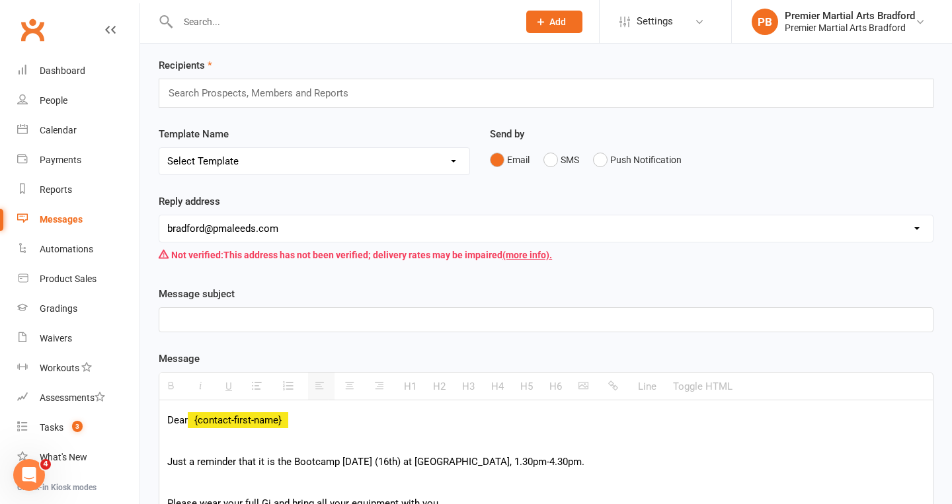
click at [280, 317] on p at bounding box center [545, 320] width 757 height 16
click at [299, 88] on input "text" at bounding box center [264, 93] width 194 height 17
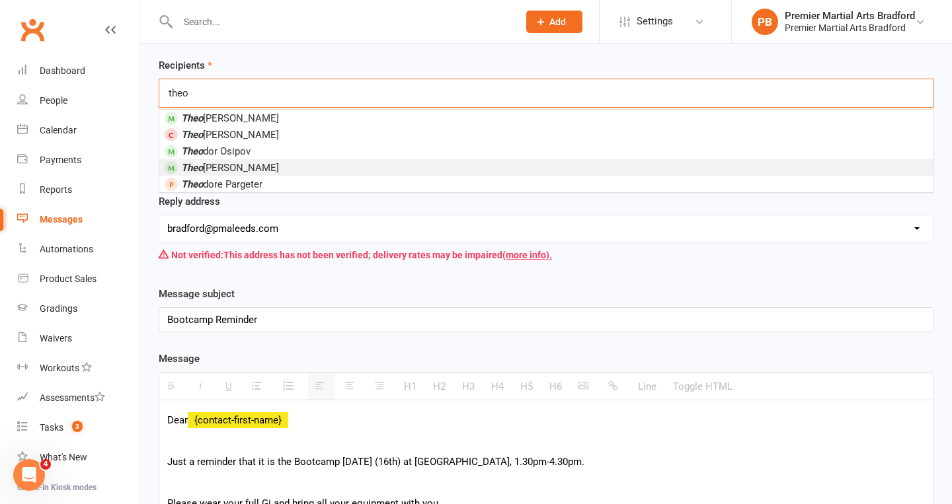
type input "theo"
click at [241, 165] on li "Theo Bicknell" at bounding box center [545, 167] width 773 height 17
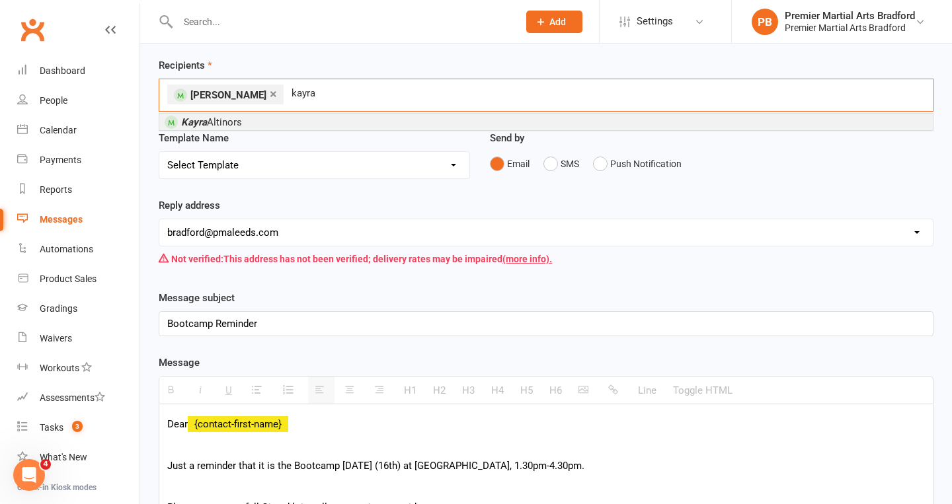
type input "kayra"
click at [233, 119] on span "Kayra Altinors" at bounding box center [211, 122] width 61 height 12
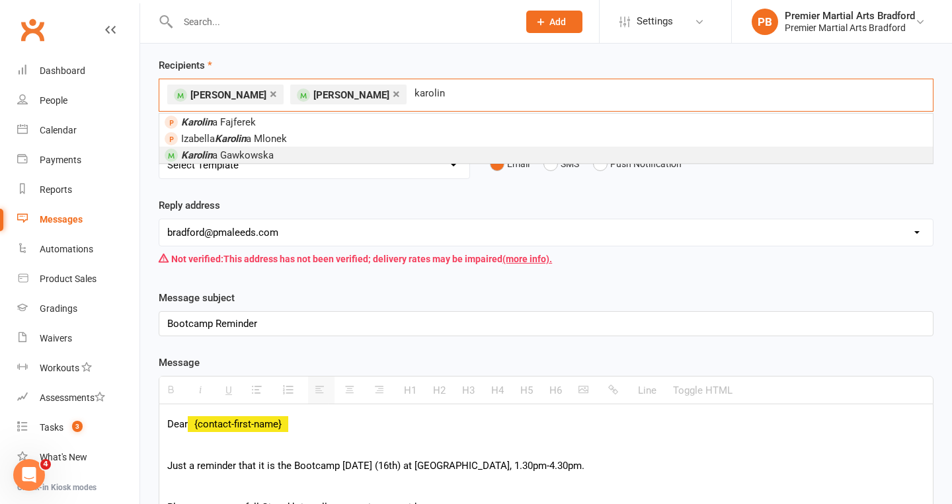
type input "karolin"
click at [194, 155] on em "Karolin" at bounding box center [196, 155] width 31 height 12
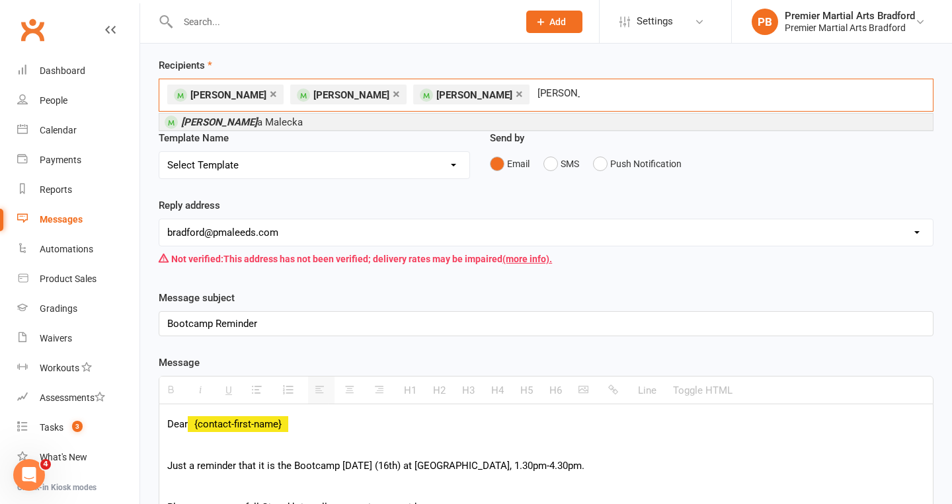
type input "violett"
click at [181, 122] on em "Violett" at bounding box center [219, 122] width 76 height 12
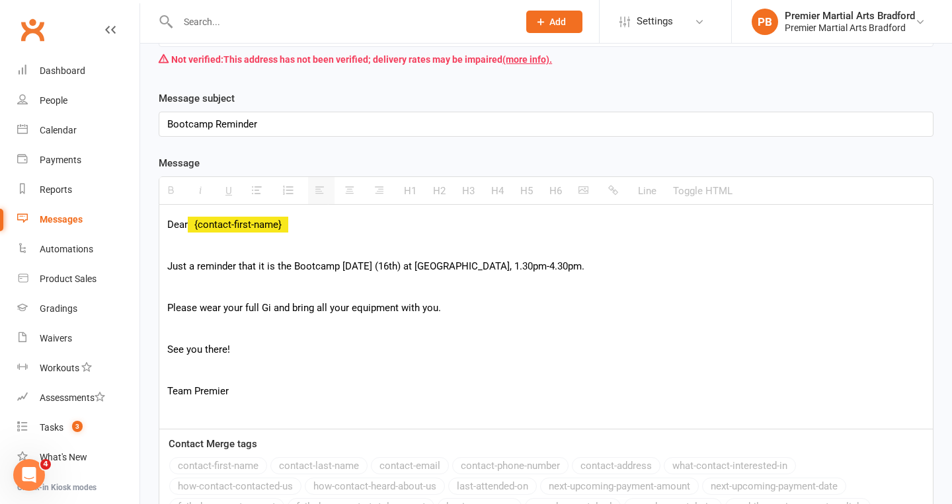
scroll to position [414, 0]
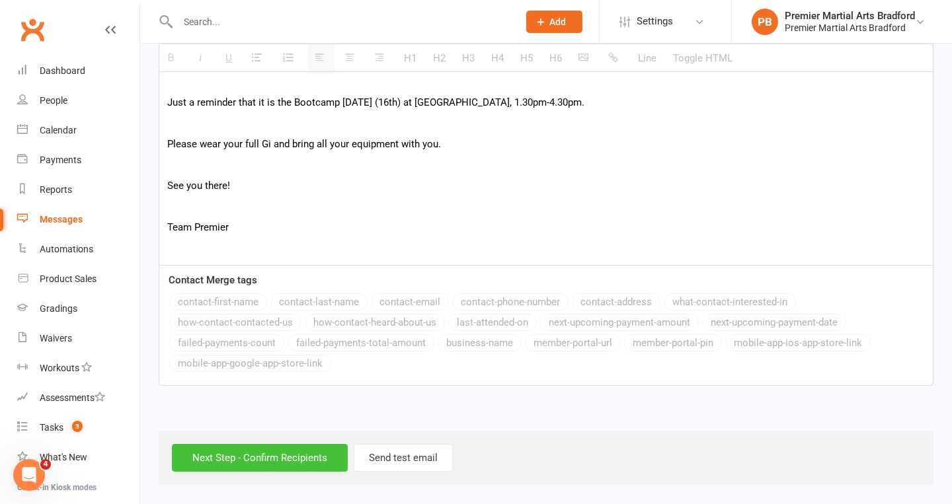
click at [241, 459] on input "Next Step - Confirm Recipients" at bounding box center [260, 458] width 176 height 28
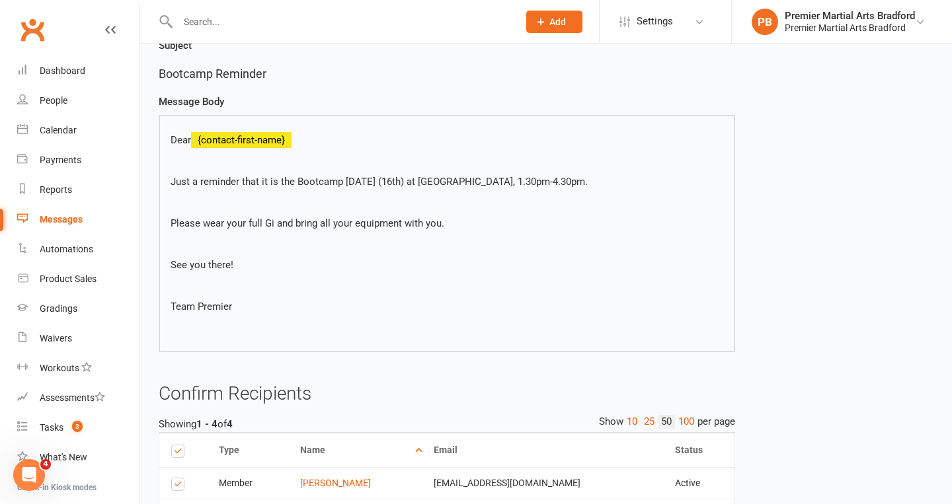
scroll to position [311, 0]
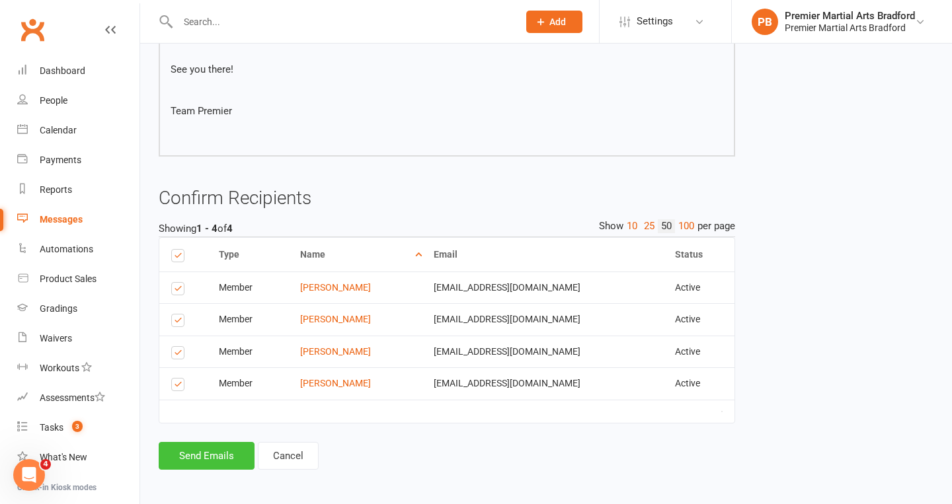
click at [175, 453] on button "Send Emails" at bounding box center [207, 456] width 96 height 28
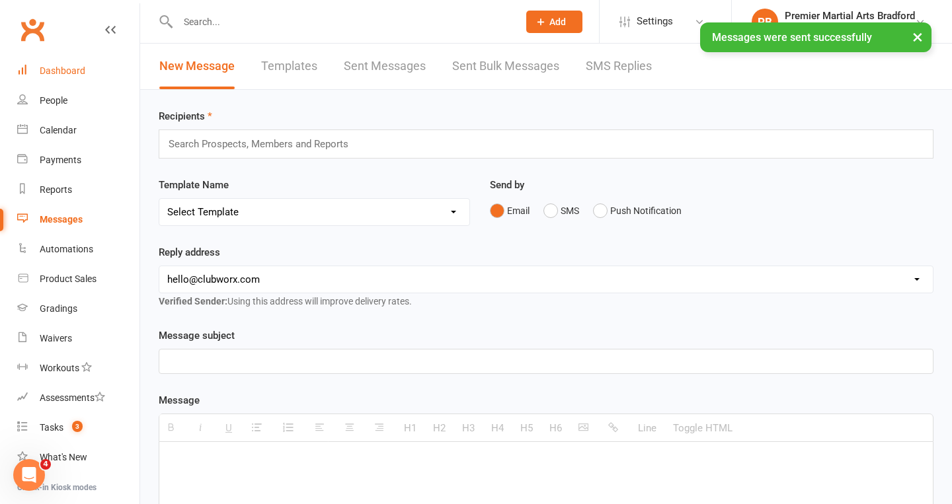
click at [69, 69] on div "Dashboard" at bounding box center [63, 70] width 46 height 11
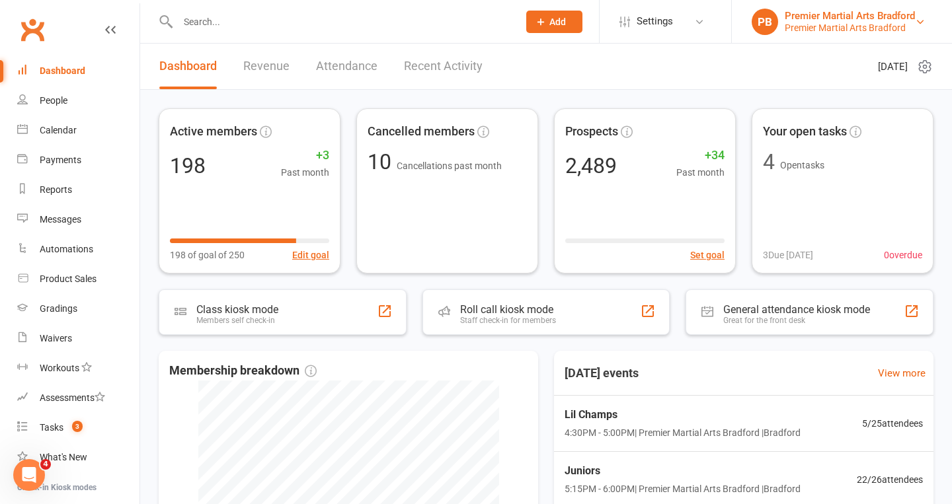
click at [852, 28] on div "Premier Martial Arts Bradford" at bounding box center [850, 28] width 130 height 12
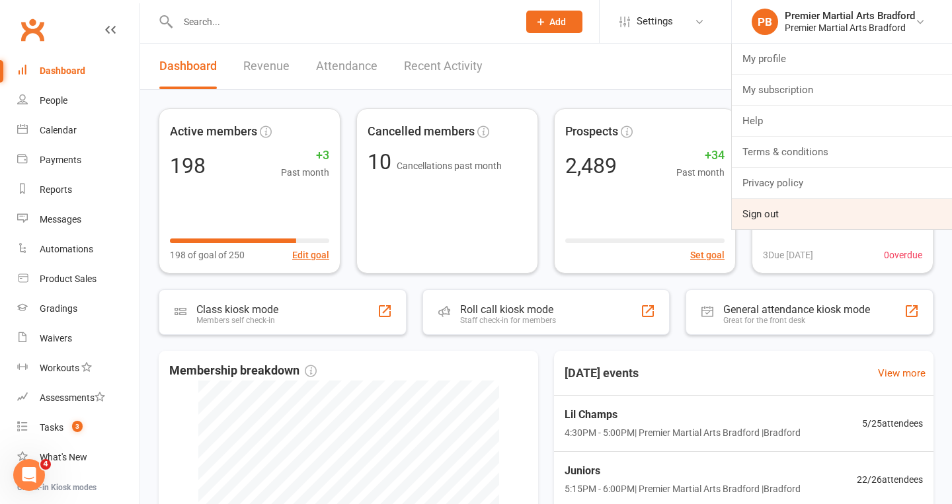
click at [759, 217] on link "Sign out" at bounding box center [842, 214] width 220 height 30
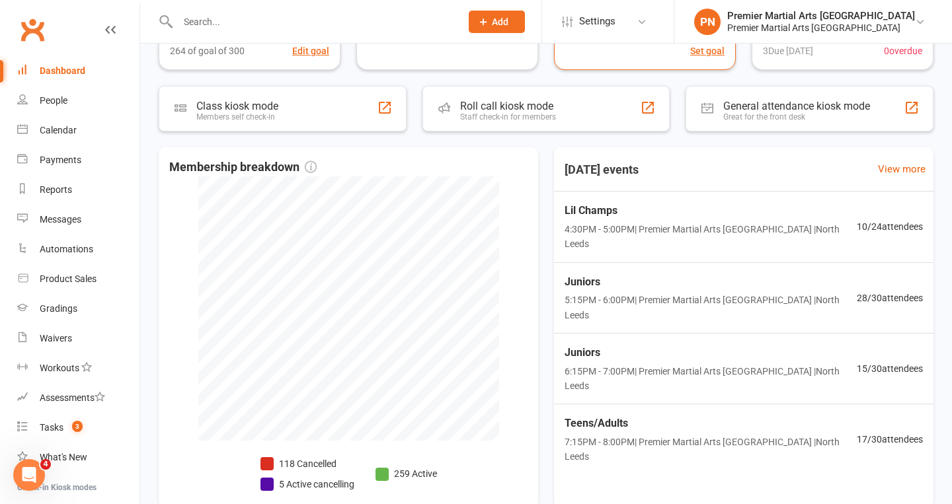
scroll to position [262, 0]
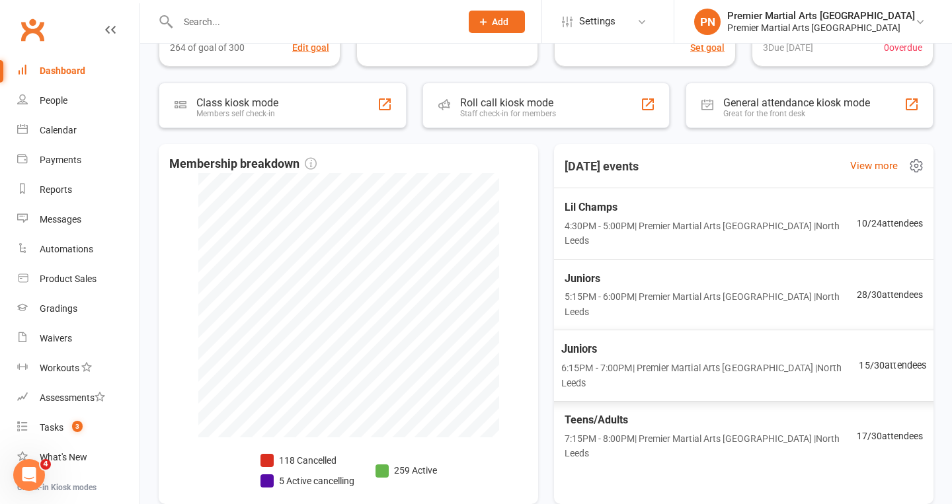
click at [803, 340] on div "Juniors 6:15PM - 7:00PM | Premier Martial Arts [GEOGRAPHIC_DATA] | [GEOGRAPHIC_…" at bounding box center [710, 365] width 298 height 50
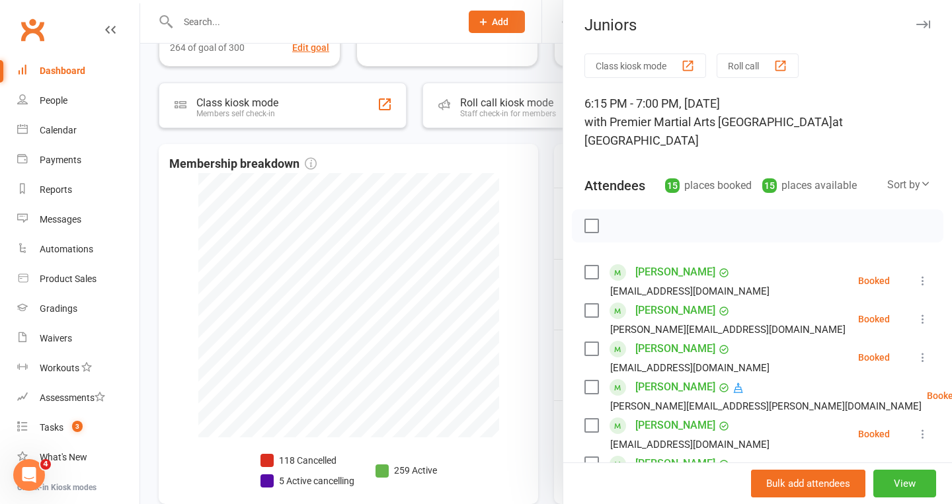
scroll to position [0, 0]
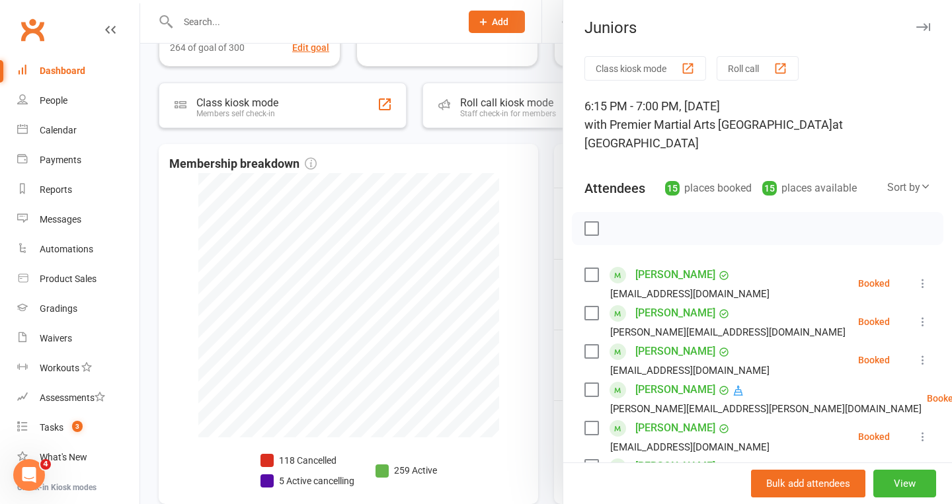
click at [920, 25] on icon "button" at bounding box center [923, 27] width 14 height 8
